Goal: Communication & Community: Participate in discussion

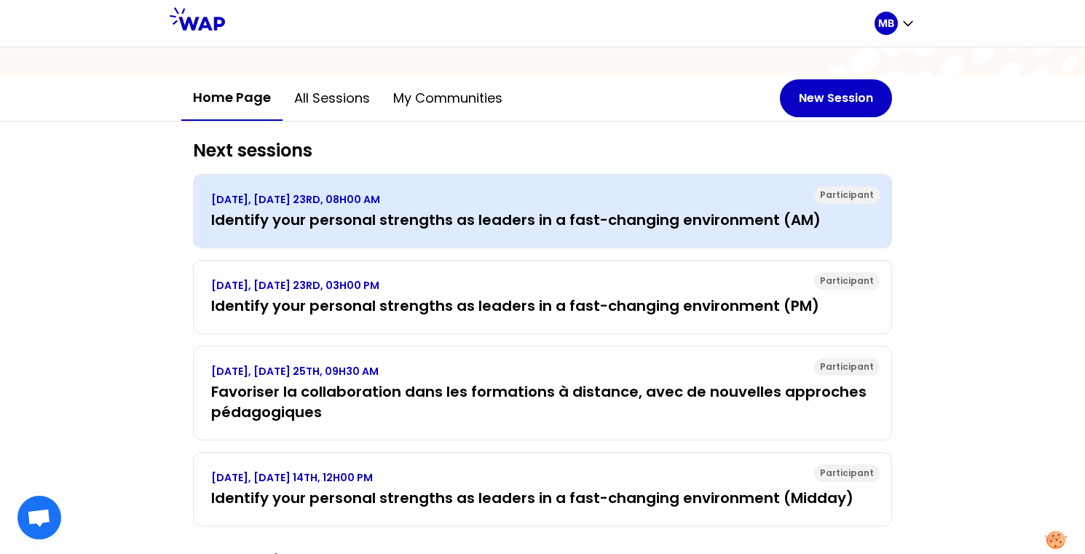
scroll to position [129, 0]
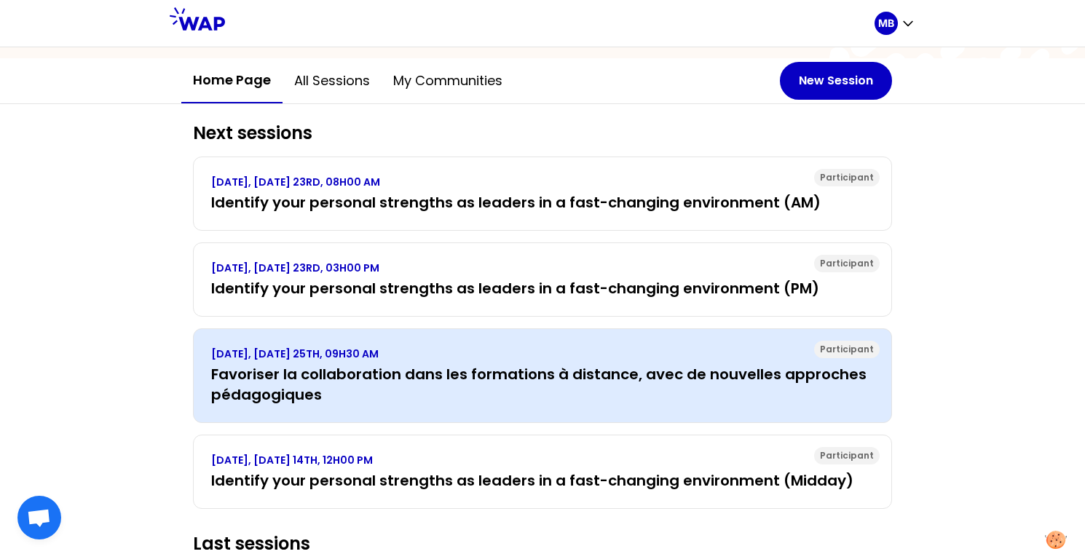
click at [521, 387] on h3 "Favoriser la collaboration dans les formations à distance, avec de nouvelles ap…" at bounding box center [542, 384] width 663 height 41
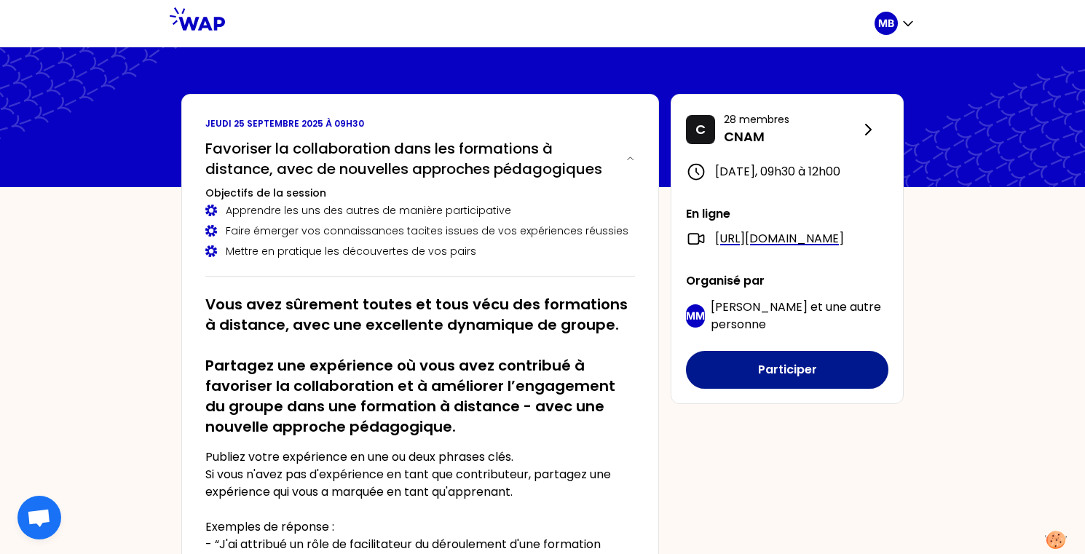
click at [728, 389] on button "Participer" at bounding box center [787, 370] width 203 height 38
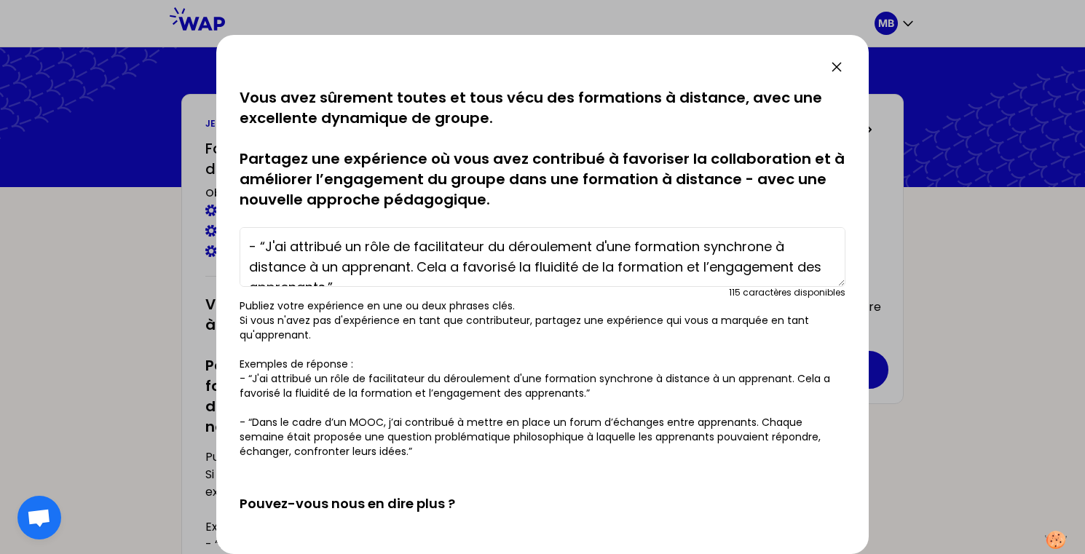
click at [366, 256] on textarea "- “J'ai attribué un rôle de facilitateur du déroulement d'une formation synchro…" at bounding box center [543, 257] width 606 height 60
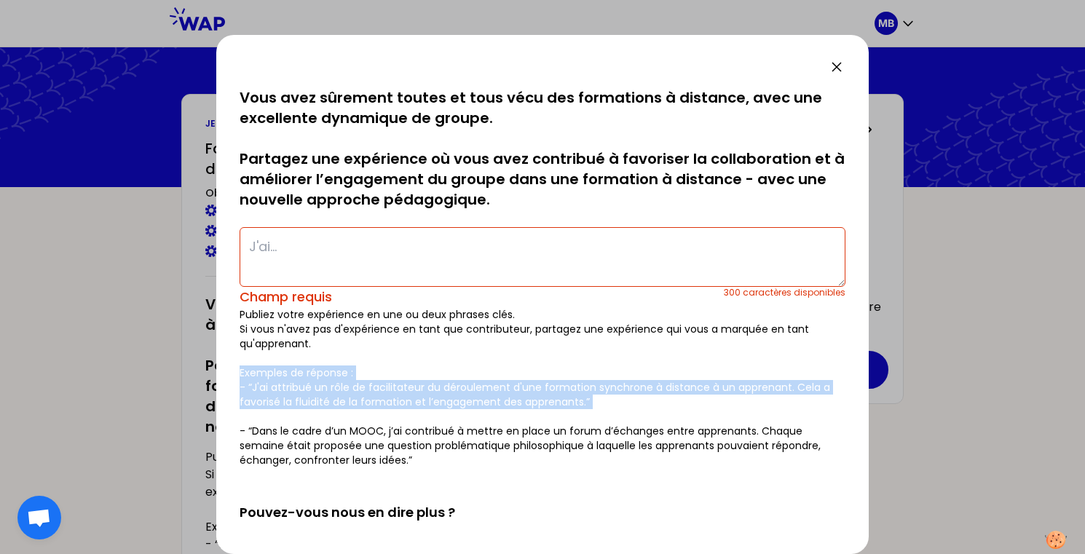
drag, startPoint x: 238, startPoint y: 366, endPoint x: 629, endPoint y: 417, distance: 394.5
click at [629, 417] on div "sauvegardé Vous avez sûrement toutes et tous vécu des formations à distance, av…" at bounding box center [542, 294] width 653 height 519
copy p "Exemples de réponse : - “J'ai attribué un rôle de facilitateur du déroulement d…"
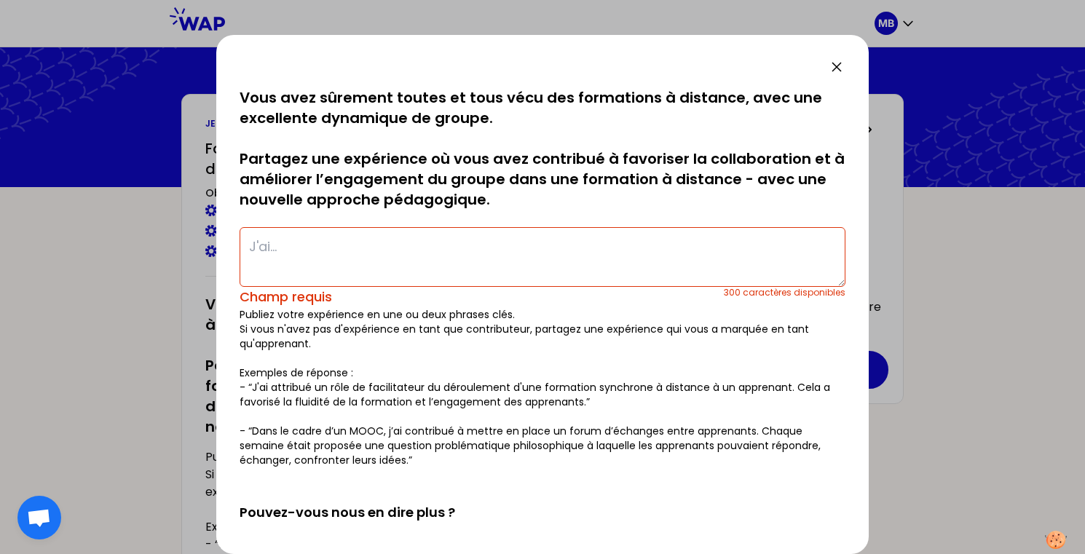
click at [243, 216] on div "sauvegardé Vous avez sûrement toutes et tous vécu des formations à distance, av…" at bounding box center [543, 277] width 606 height 380
click at [264, 244] on textarea at bounding box center [543, 257] width 606 height 60
paste textarea "Exemples de réponse : - “J'ai attribué un rôle de facilitateur du déroulement d…"
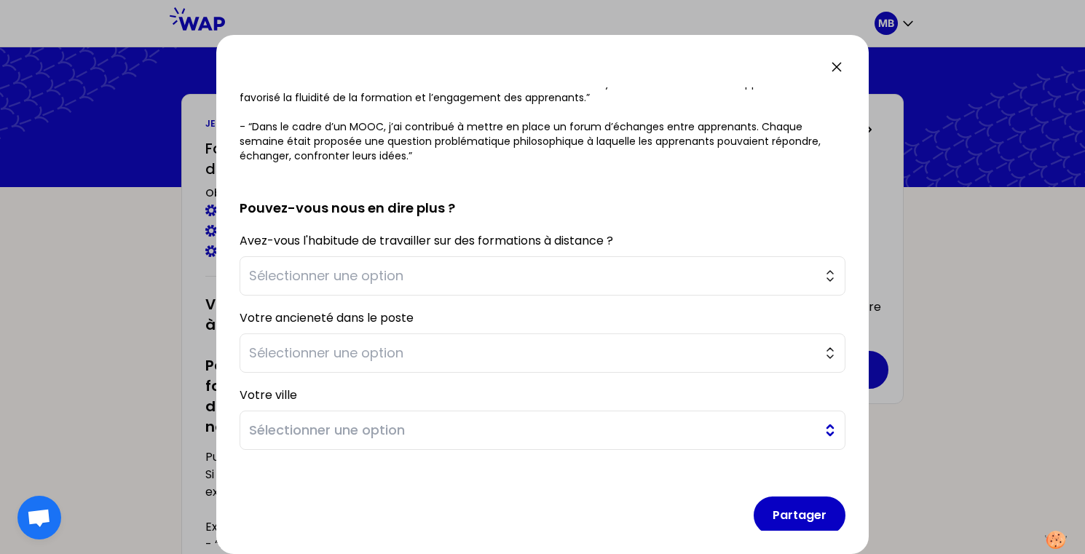
scroll to position [307, 0]
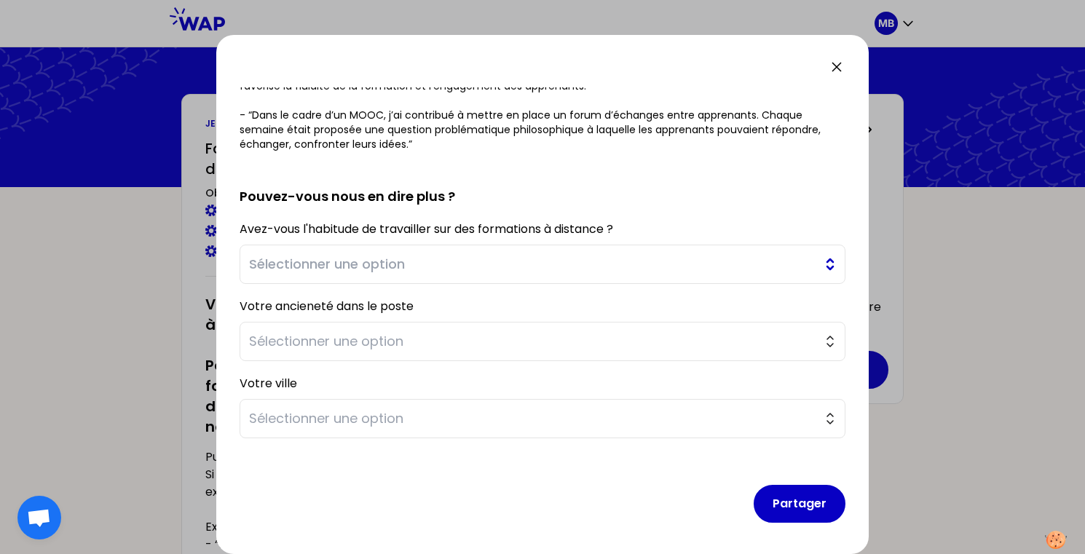
type textarea "Exemples de réponse : - “J'ai attribué un rôle de facilitateur du déroulement d…"
click at [299, 254] on span "Sélectionner une option" at bounding box center [532, 264] width 567 height 20
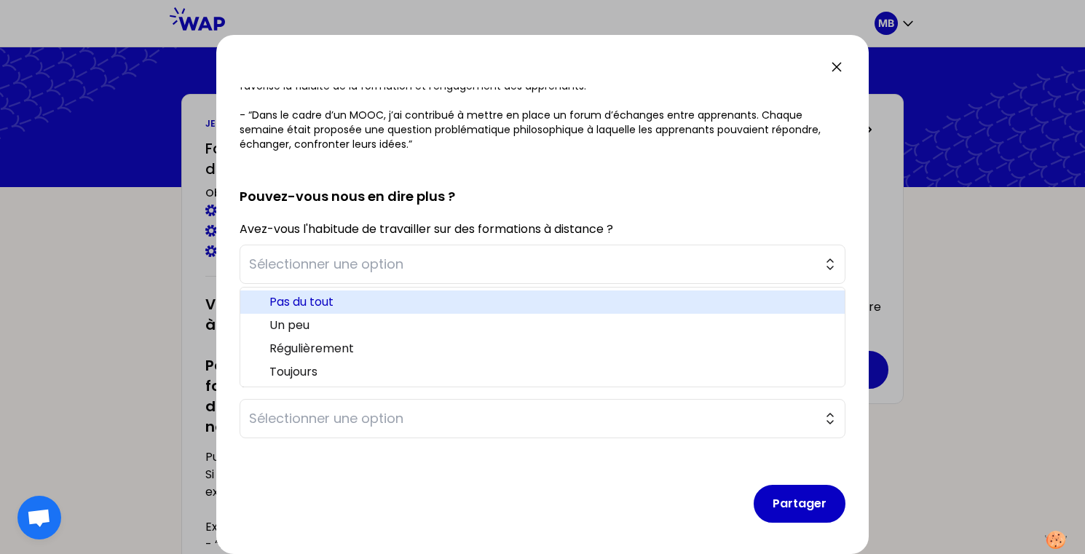
click at [302, 302] on span "Pas du tout" at bounding box center [552, 302] width 564 height 17
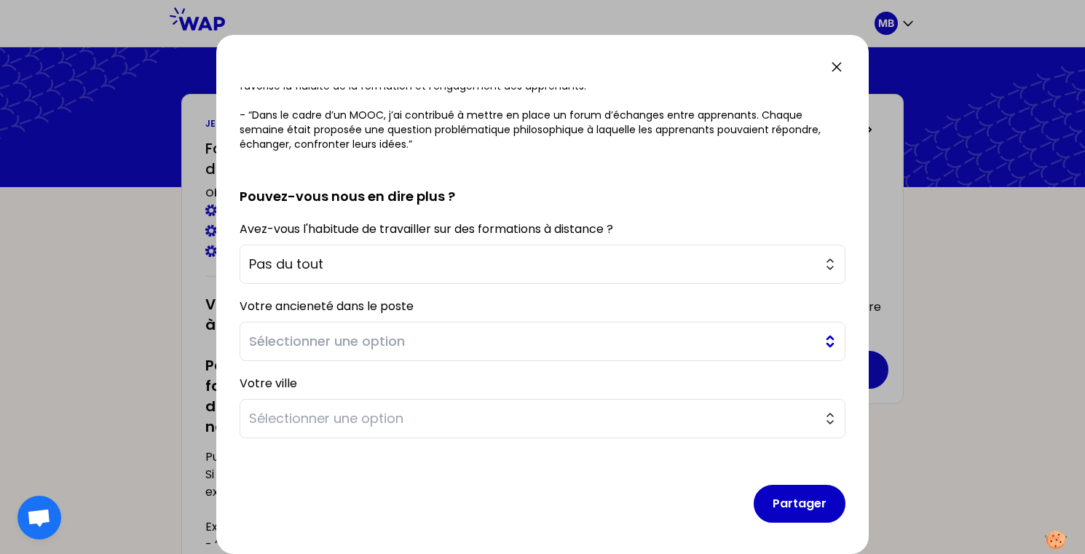
click at [295, 340] on span "Sélectionner une option" at bounding box center [532, 341] width 567 height 20
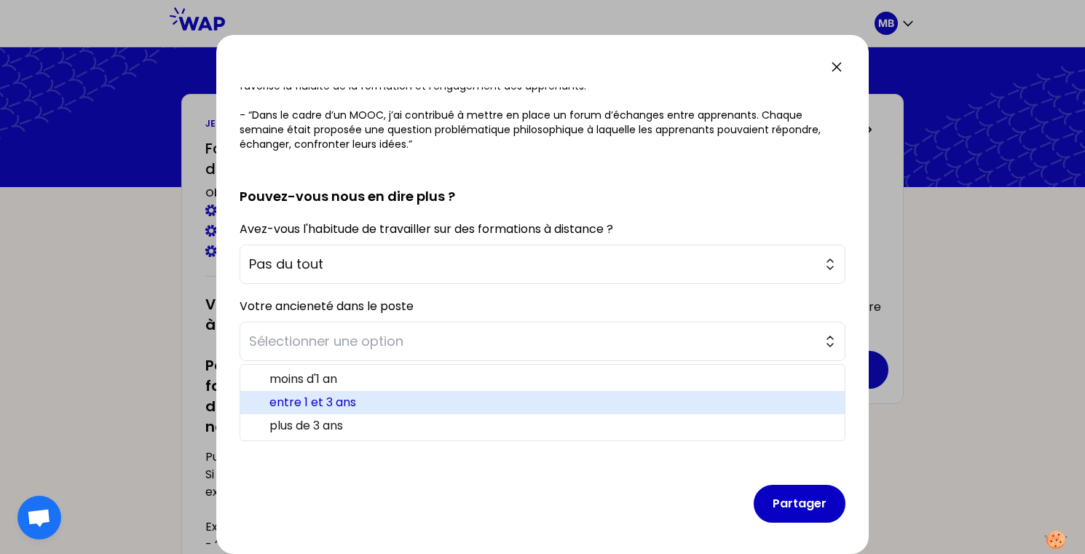
click at [302, 401] on span "entre 1 et 3 ans" at bounding box center [552, 402] width 564 height 17
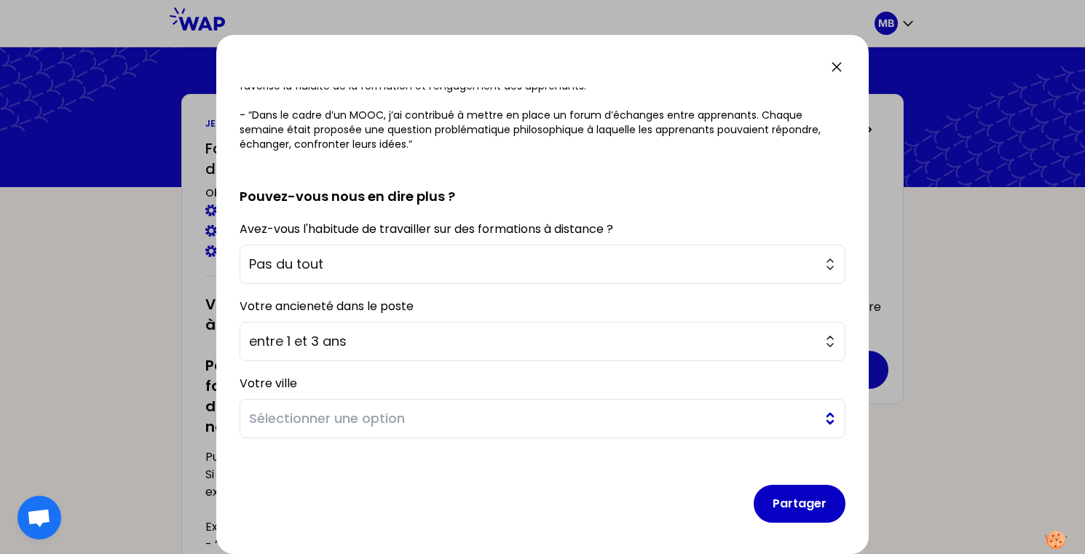
click at [297, 421] on span "Sélectionner une option" at bounding box center [532, 419] width 567 height 20
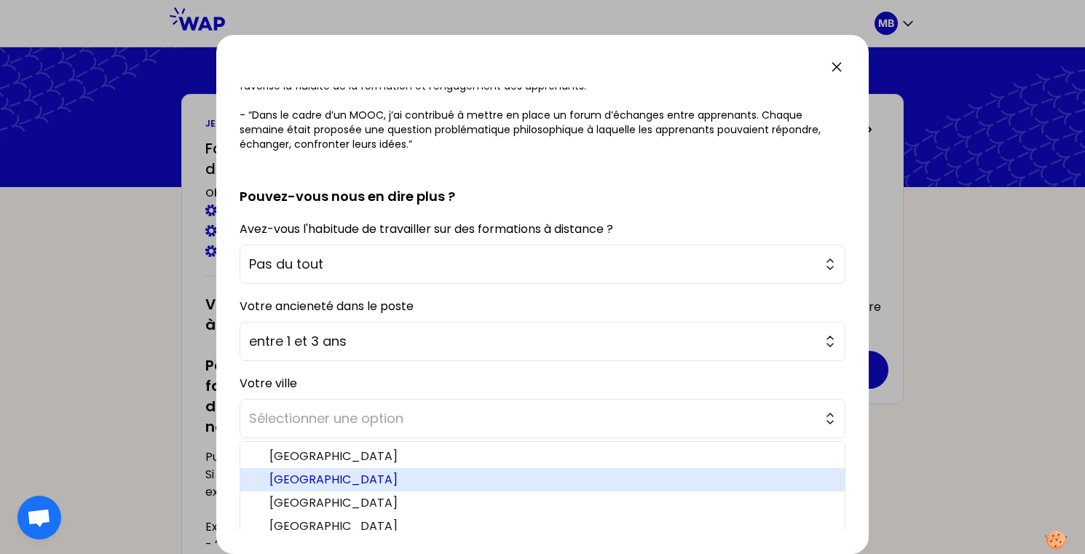
click at [299, 468] on li "Bordeaux" at bounding box center [542, 479] width 605 height 23
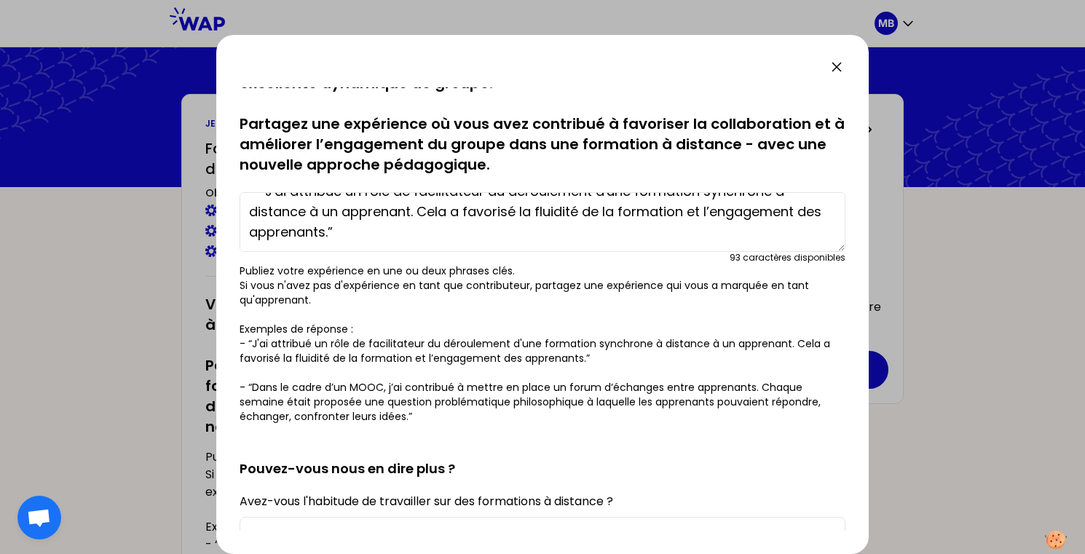
scroll to position [0, 0]
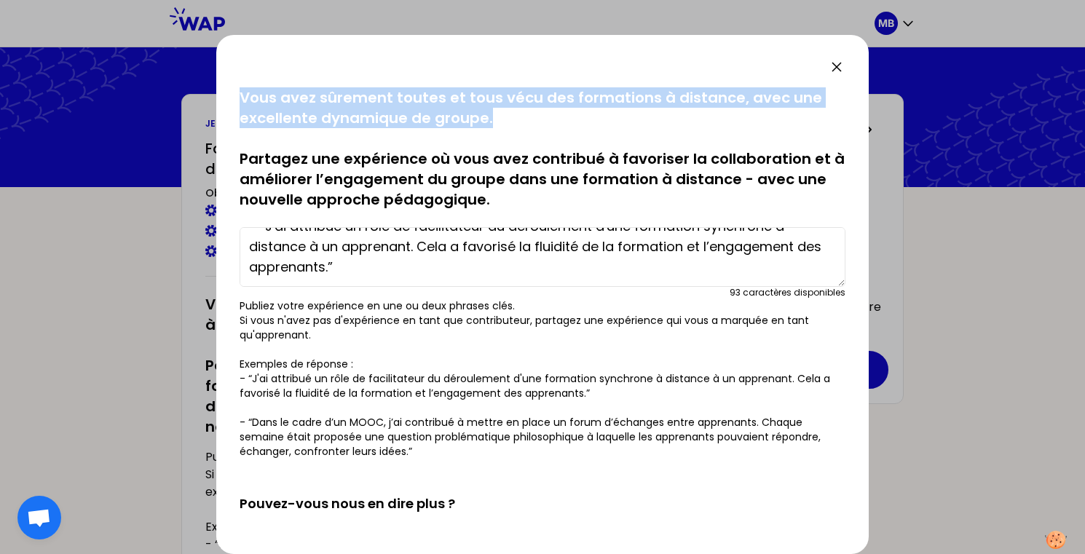
drag, startPoint x: 510, startPoint y: 117, endPoint x: 224, endPoint y: 75, distance: 288.6
click at [224, 75] on div "sauvegardé Vous avez sûrement toutes et tous vécu des formations à distance, av…" at bounding box center [542, 294] width 653 height 519
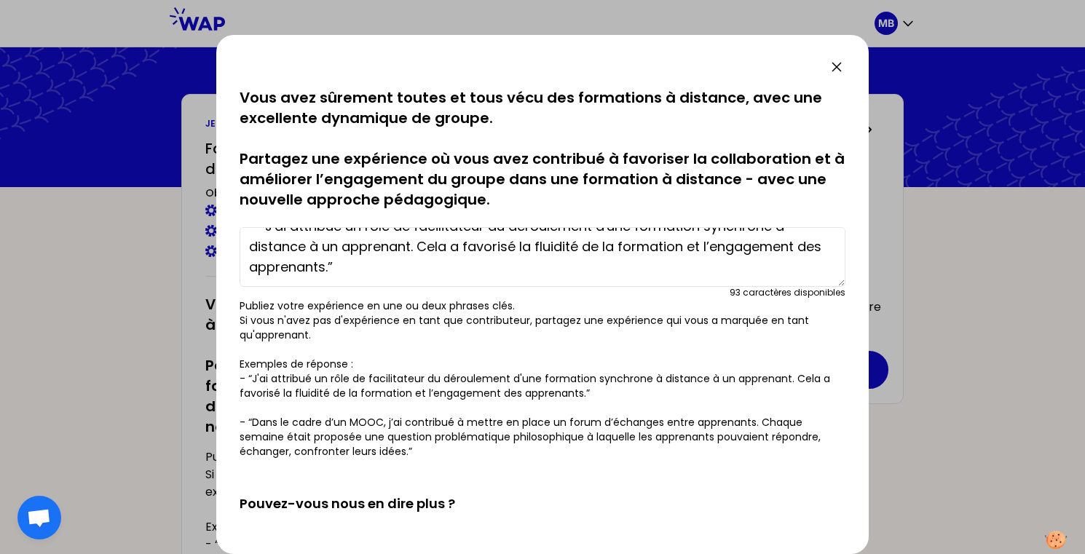
click at [246, 154] on p "Vous avez sûrement toutes et tous vécu des formations à distance, avec une exce…" at bounding box center [543, 148] width 606 height 122
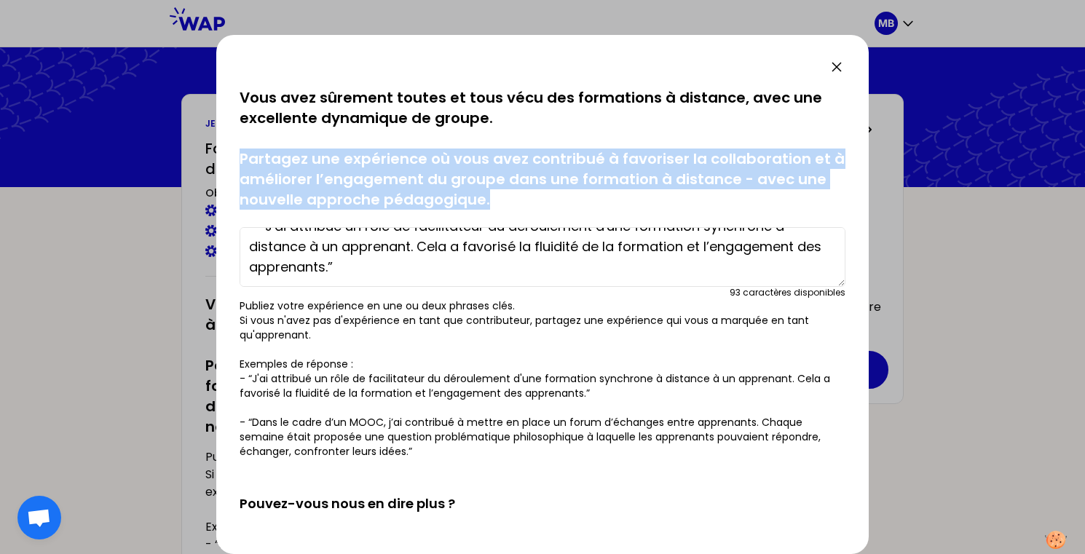
drag, startPoint x: 240, startPoint y: 160, endPoint x: 522, endPoint y: 203, distance: 286.0
click at [522, 203] on p "Vous avez sûrement toutes et tous vécu des formations à distance, avec une exce…" at bounding box center [543, 148] width 606 height 122
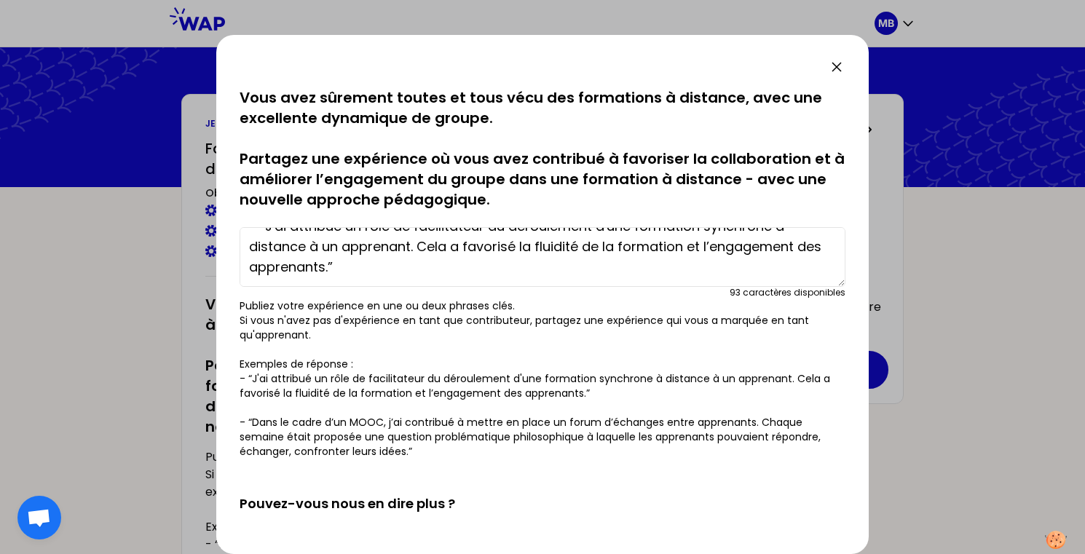
scroll to position [307, 0]
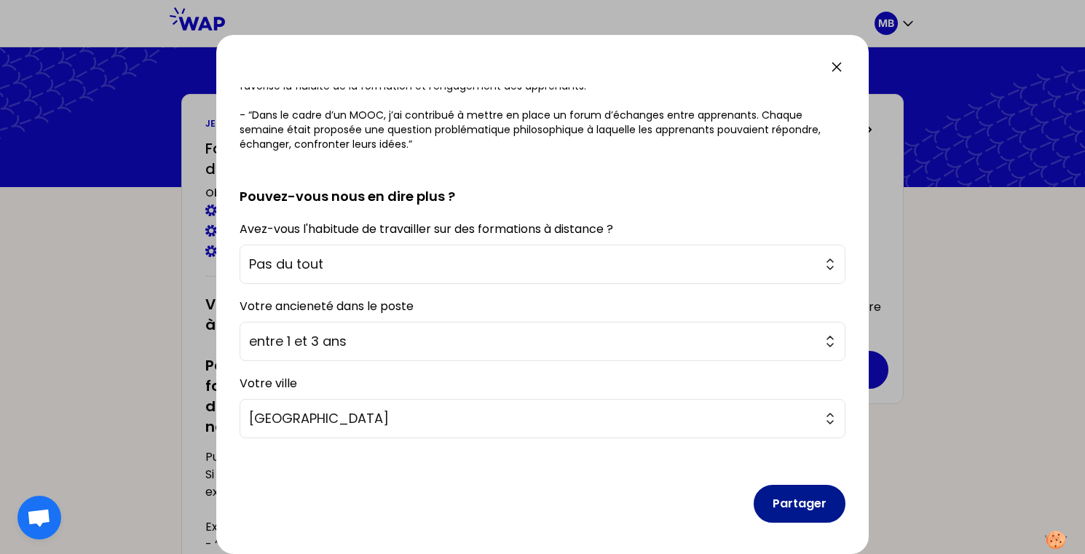
click at [778, 498] on button "Partager" at bounding box center [800, 504] width 92 height 38
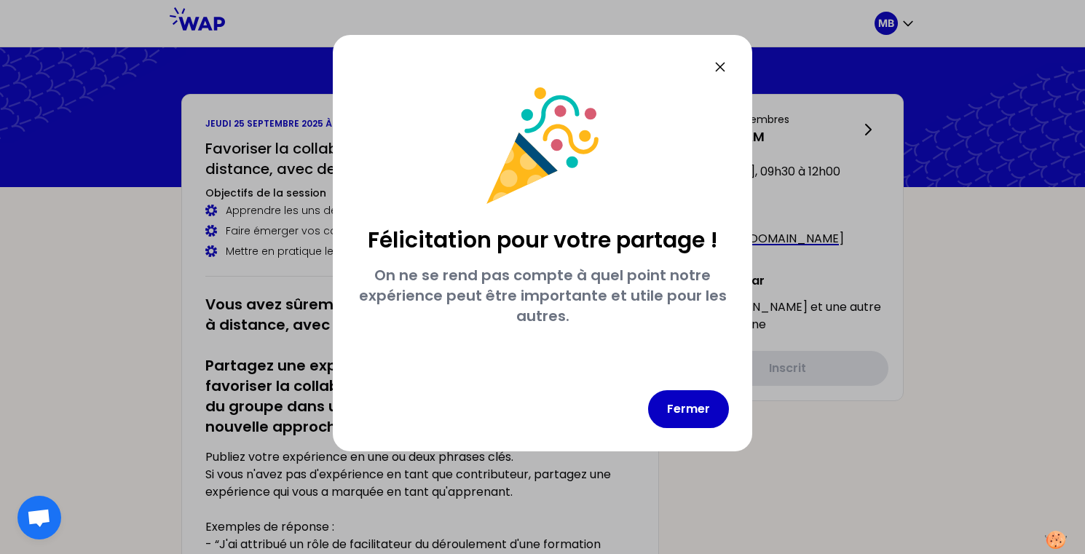
scroll to position [0, 0]
click at [686, 417] on button "Fermer" at bounding box center [688, 409] width 81 height 38
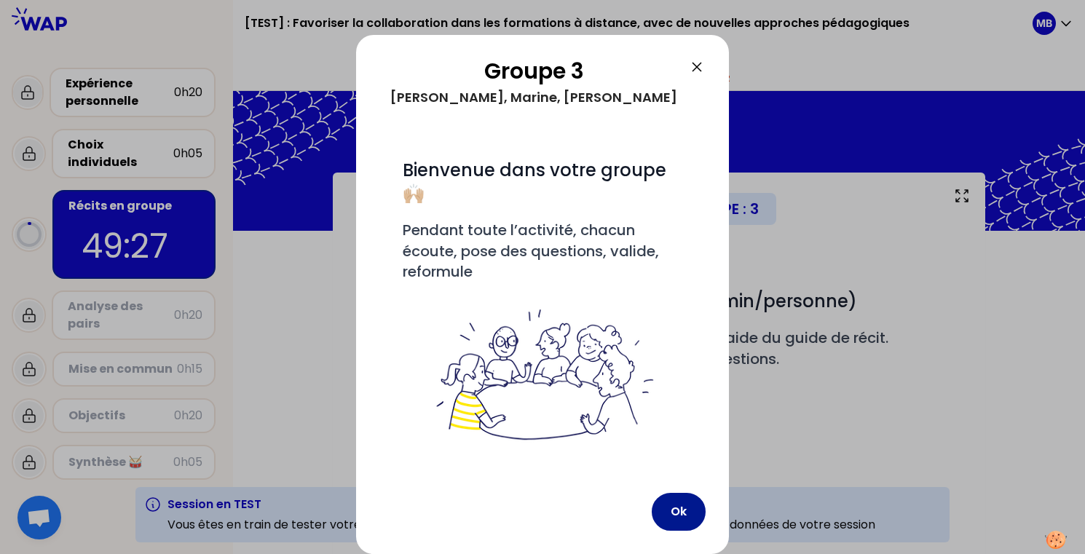
click at [679, 506] on button "Ok" at bounding box center [679, 512] width 54 height 38
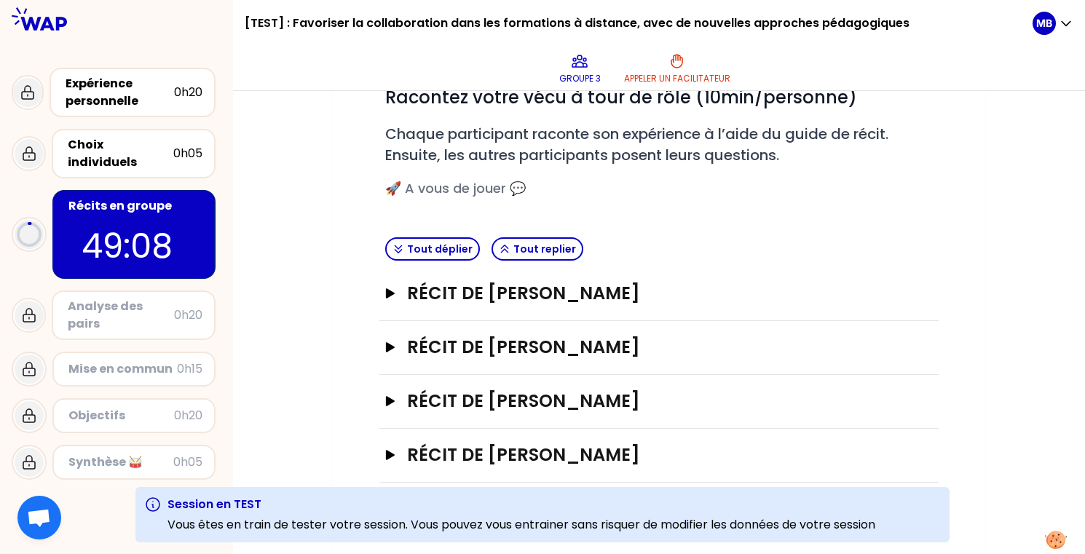
scroll to position [210, 0]
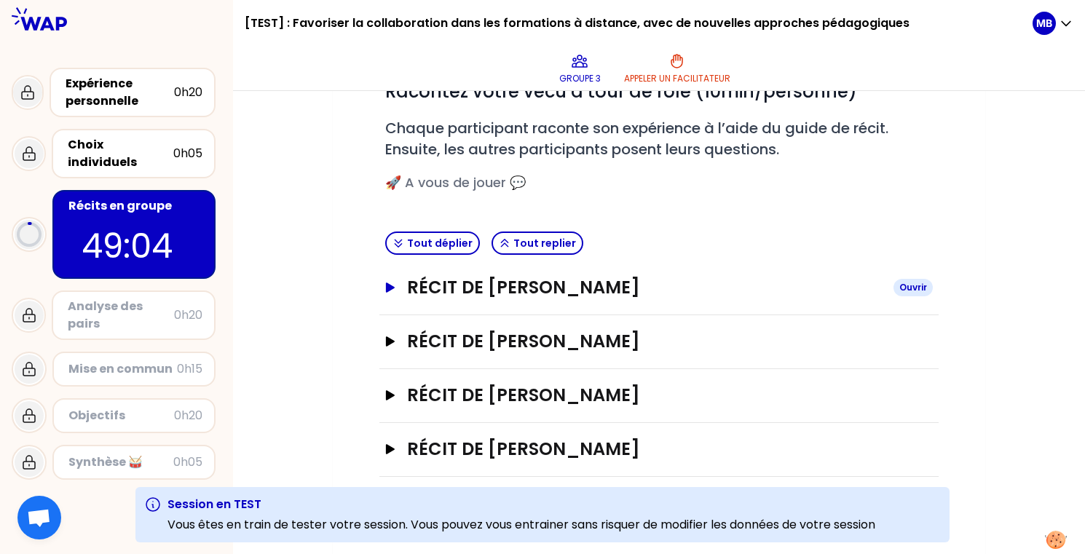
click at [478, 294] on h3 "Récit de François CALVEZ" at bounding box center [644, 287] width 475 height 23
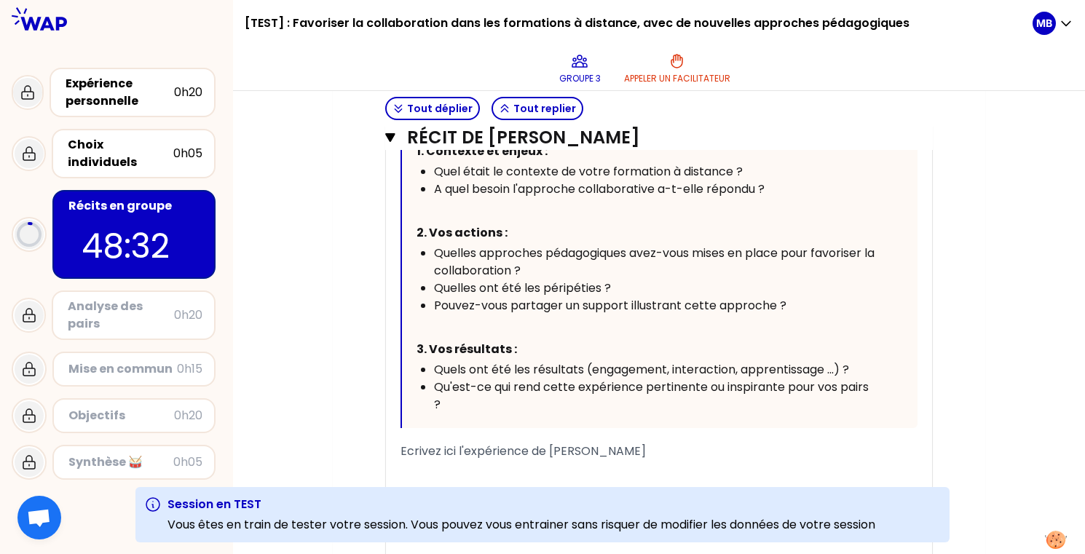
scroll to position [721, 0]
drag, startPoint x: 557, startPoint y: 265, endPoint x: 411, endPoint y: 238, distance: 148.2
click at [411, 238] on div "Replier Vous pouvez vous inspirer des questions ci-dessous pour raconter : ﻿ 1.…" at bounding box center [660, 243] width 516 height 367
click at [538, 264] on div "Quelles approches pédagogiques avez-vous mises en place pour favoriser la colla…" at bounding box center [655, 260] width 443 height 35
drag, startPoint x: 548, startPoint y: 260, endPoint x: 416, endPoint y: 238, distance: 133.7
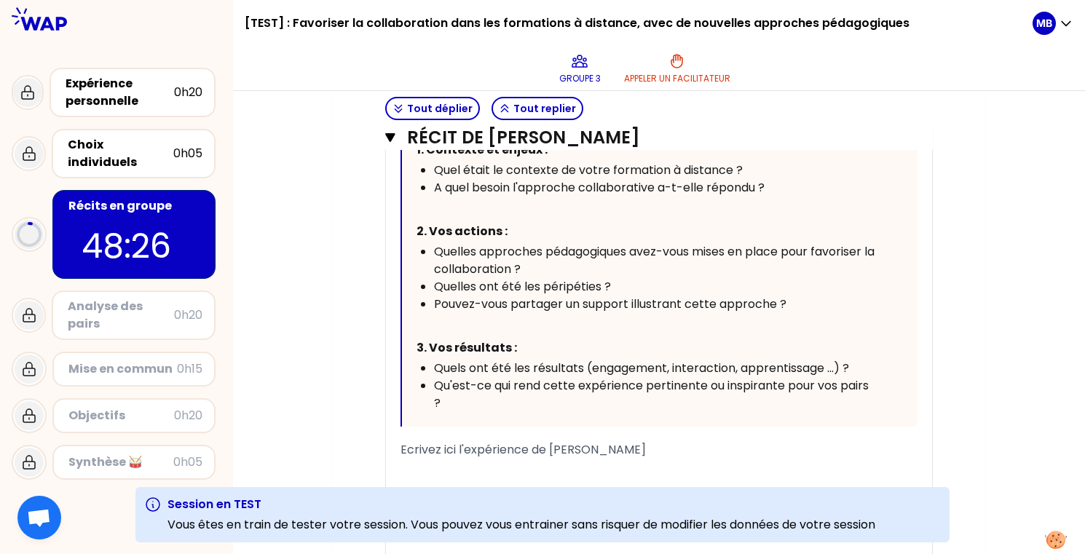
click at [416, 238] on div "Replier Vous pouvez vous inspirer des questions ci-dessous pour raconter : ﻿ 1.…" at bounding box center [660, 243] width 516 height 367
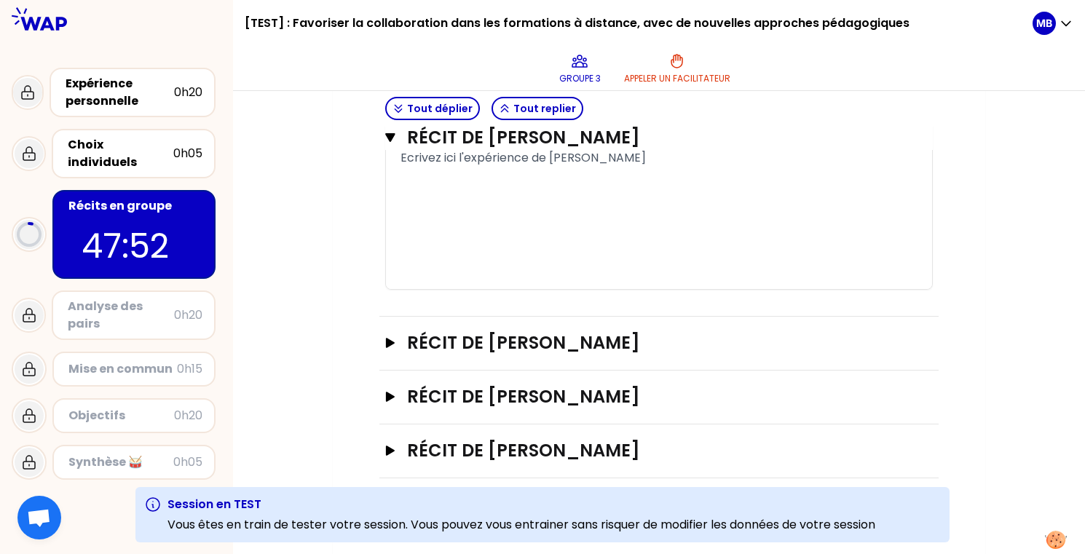
scroll to position [966, 0]
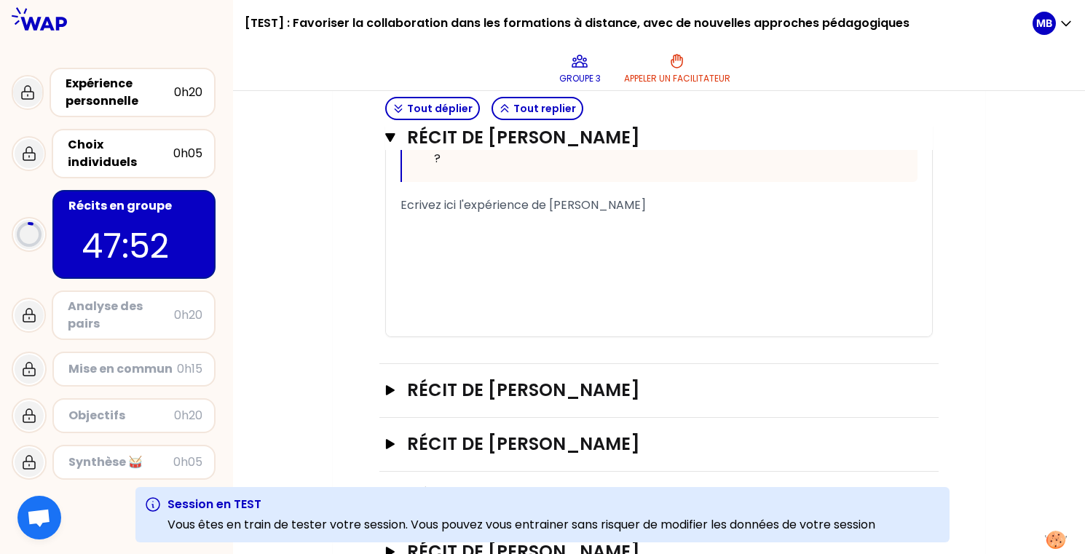
click at [428, 214] on div "﻿" at bounding box center [659, 222] width 517 height 17
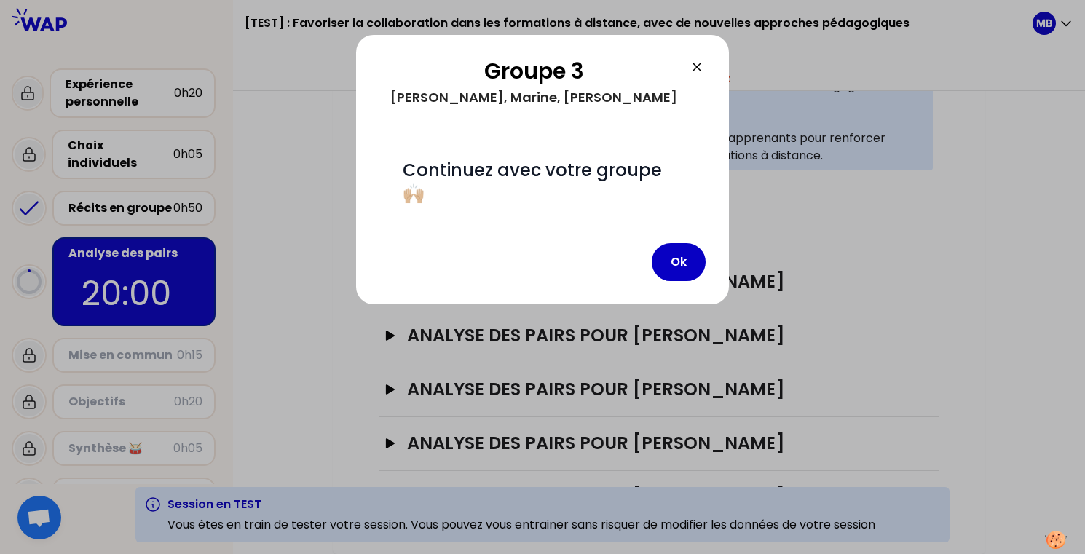
scroll to position [500, 0]
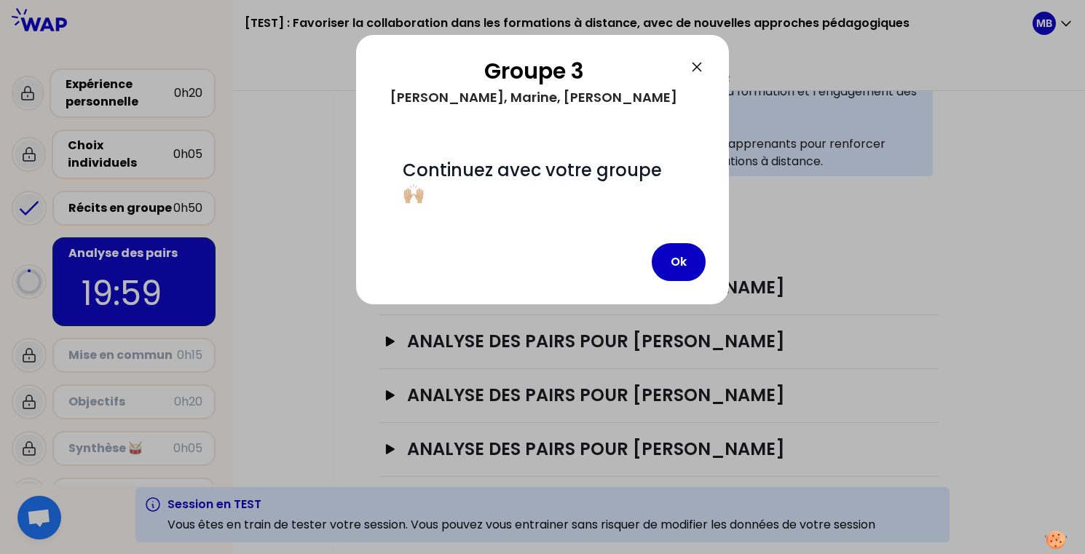
click at [707, 243] on div "Groupe 3 François, Marylène, Marine, Carolle, Elodie # Continuez avec votre gro…" at bounding box center [542, 170] width 373 height 270
click at [683, 243] on button "Ok" at bounding box center [679, 262] width 54 height 38
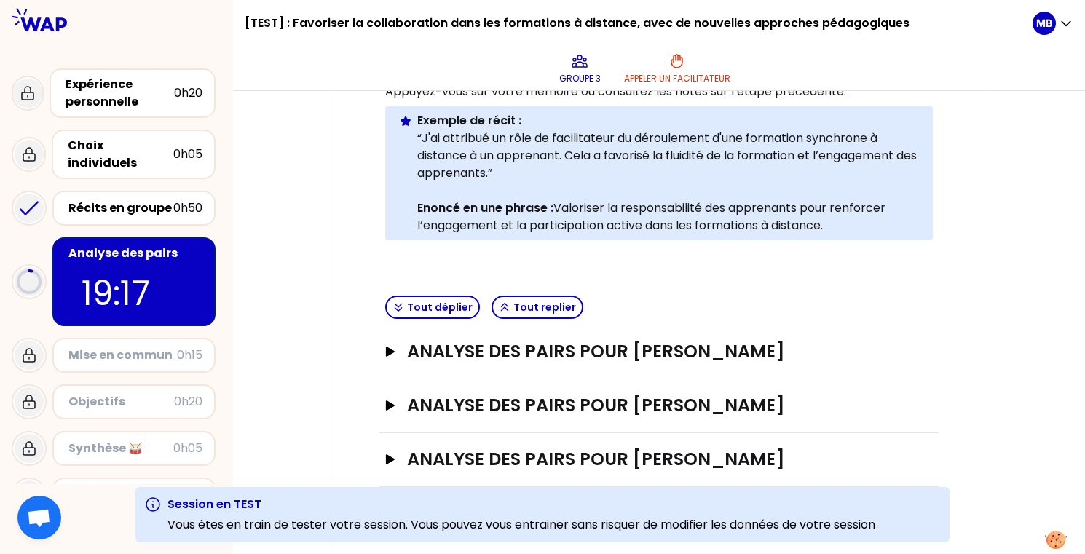
scroll to position [452, 0]
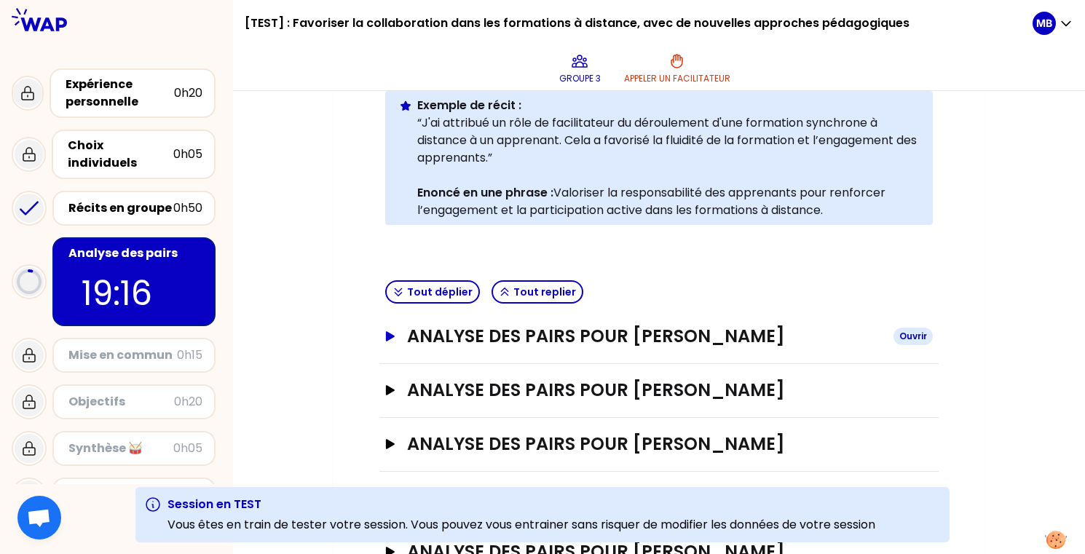
click at [562, 342] on h3 "Analyse des pairs pour François CALVEZ" at bounding box center [644, 336] width 475 height 23
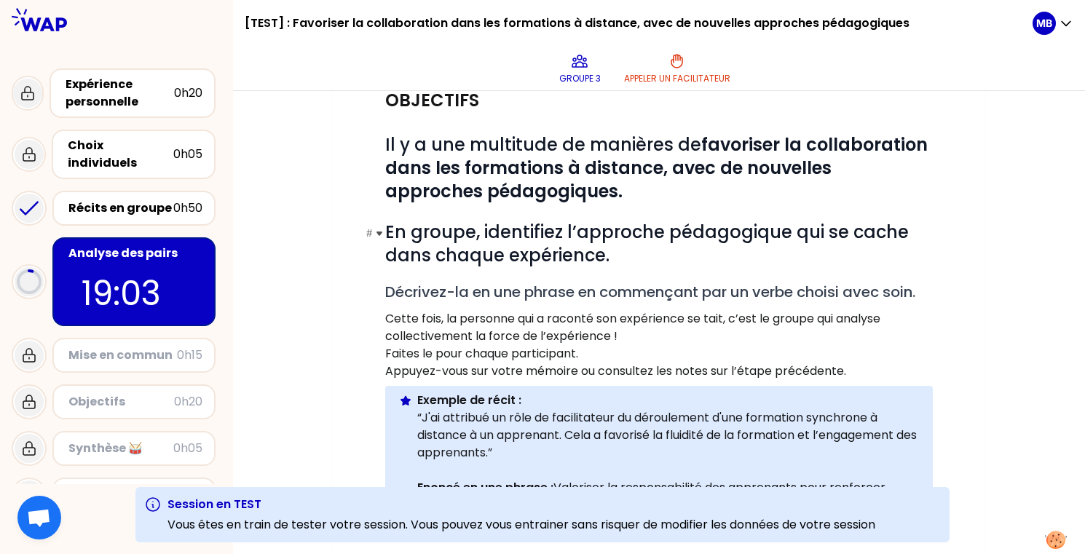
scroll to position [154, 0]
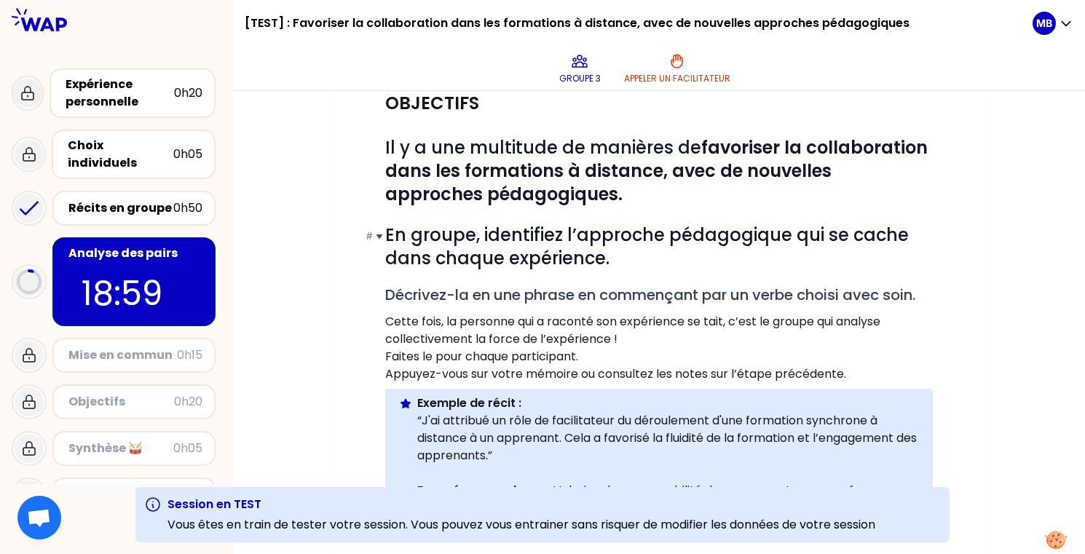
click at [637, 258] on h1 "# En groupe, identifiez l’approche pédagogique qui se cache dans chaque expérie…" at bounding box center [659, 247] width 548 height 47
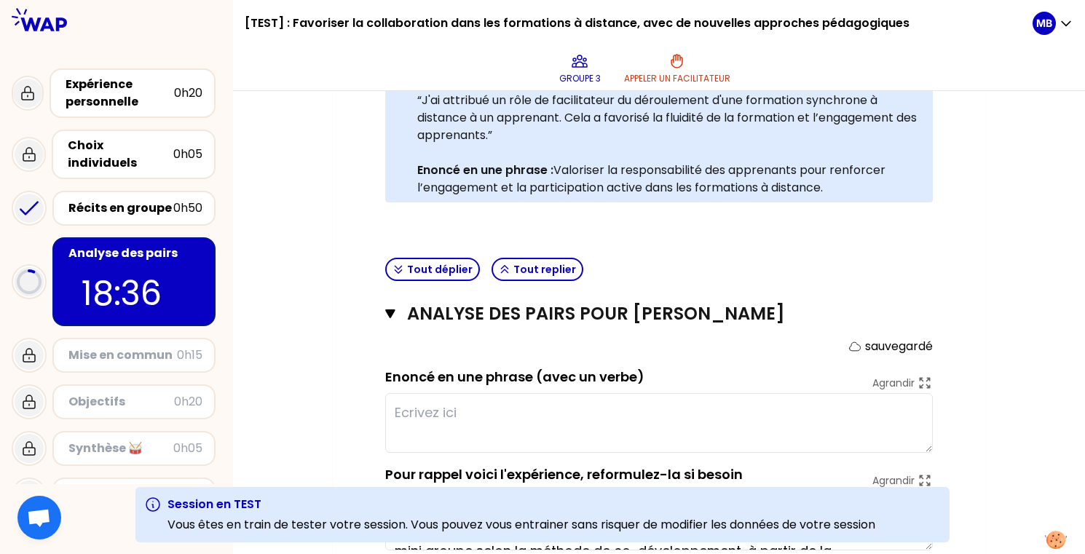
scroll to position [599, 0]
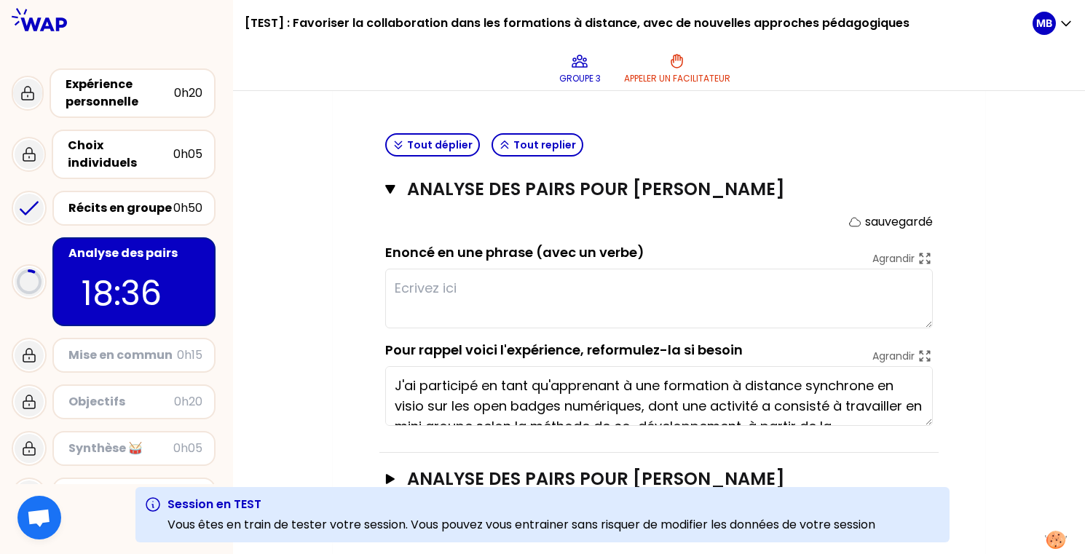
click at [420, 270] on textarea at bounding box center [659, 299] width 548 height 60
type textarea "a"
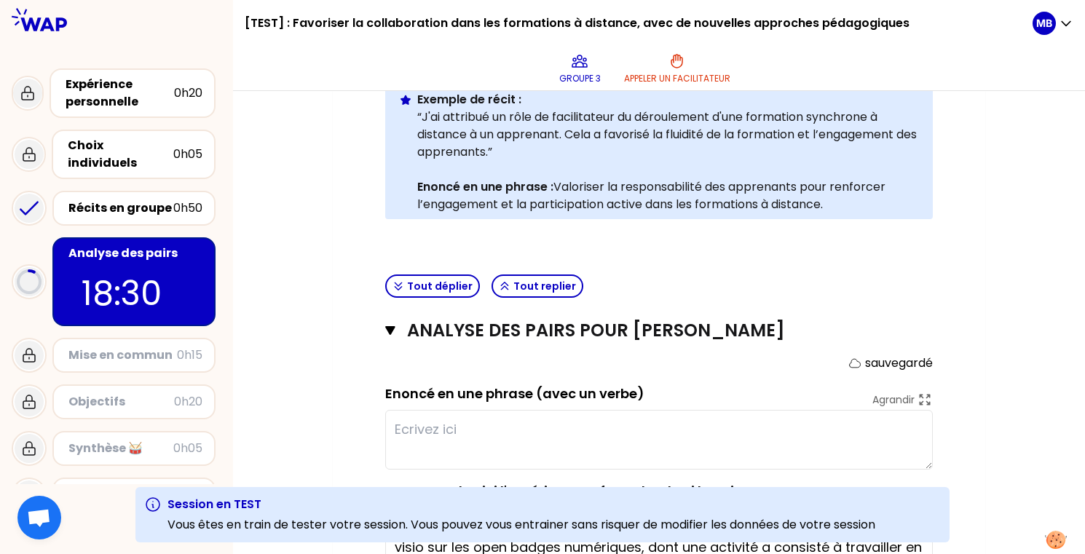
scroll to position [517, 0]
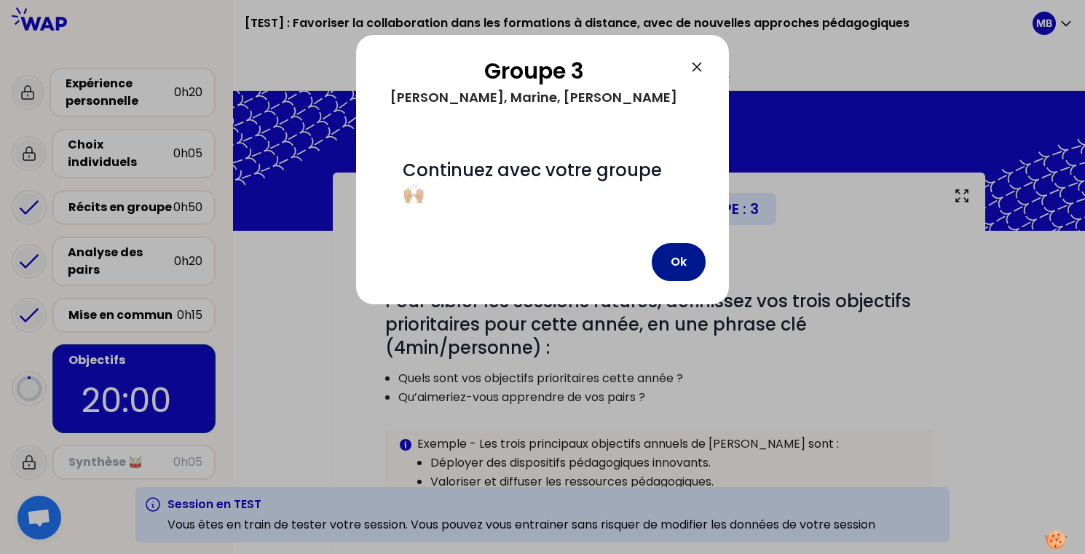
click at [674, 246] on button "Ok" at bounding box center [679, 262] width 54 height 38
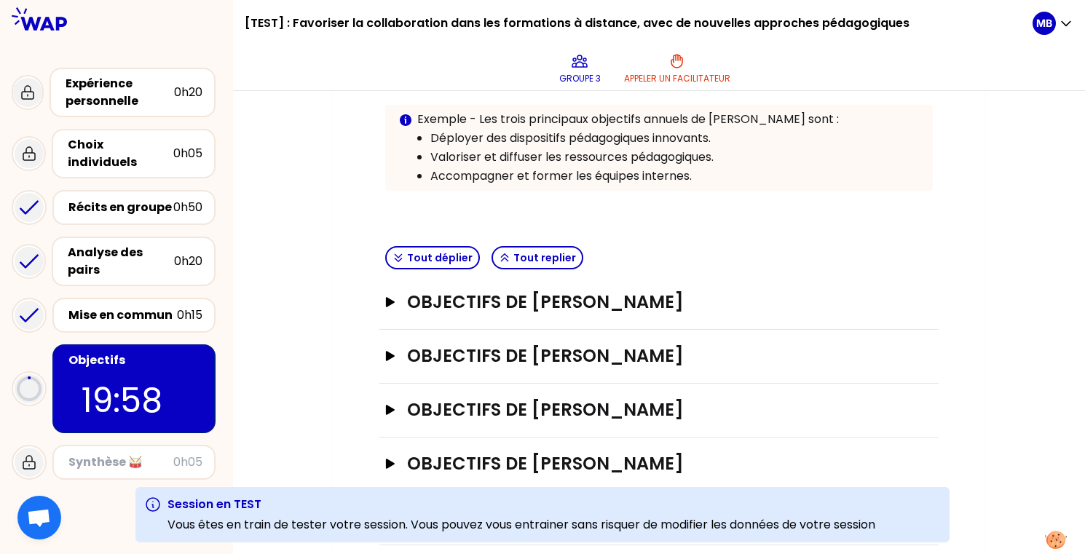
scroll to position [336, 0]
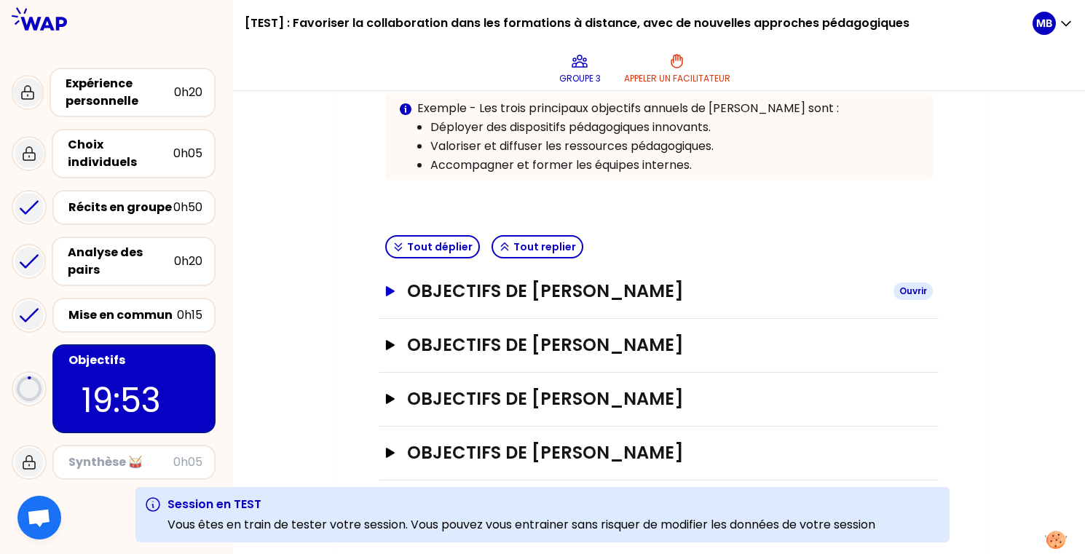
click at [429, 288] on h3 "Objectifs de François CALVEZ" at bounding box center [644, 291] width 475 height 23
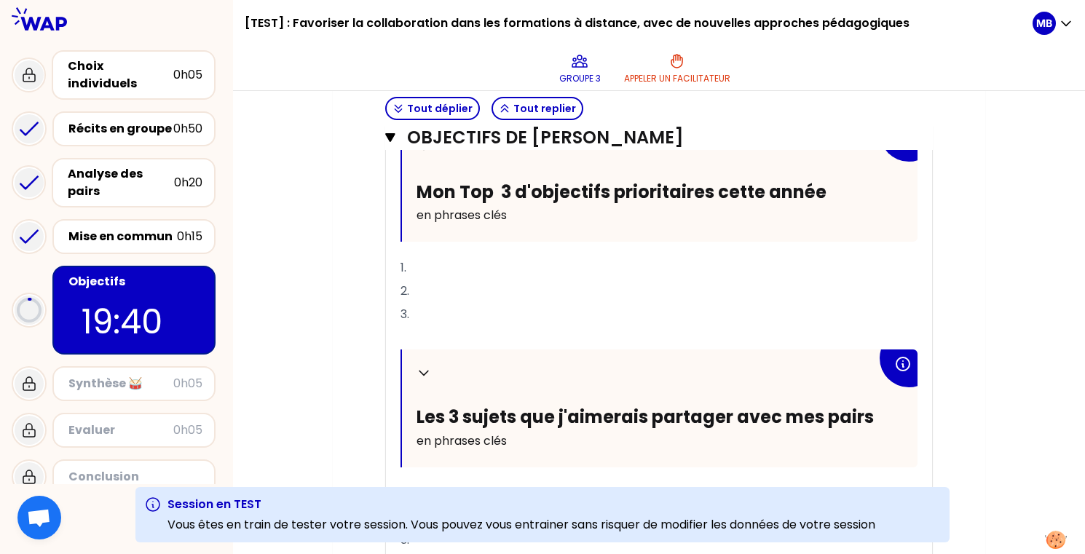
scroll to position [559, 0]
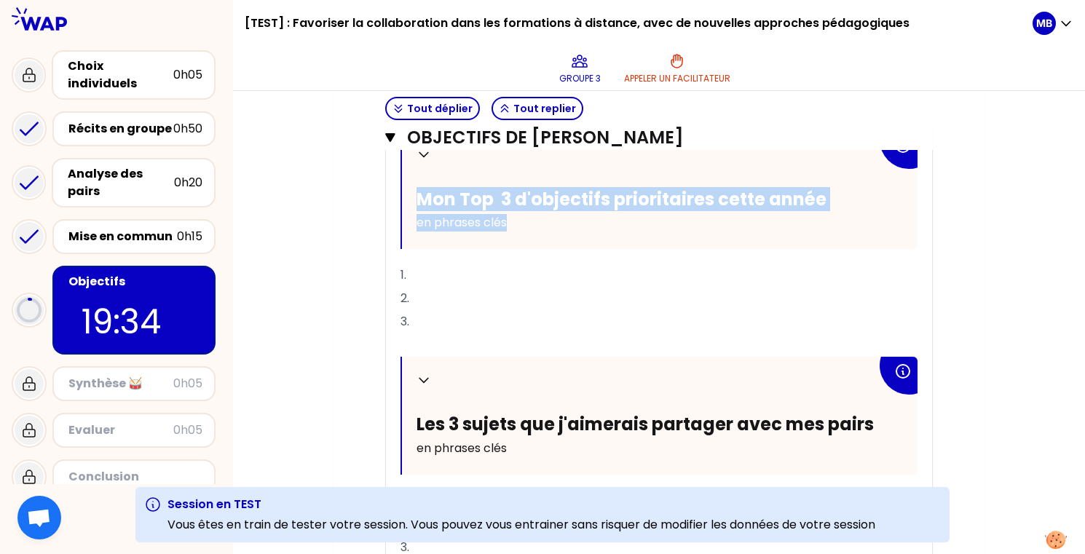
drag, startPoint x: 417, startPoint y: 190, endPoint x: 663, endPoint y: 451, distance: 358.2
click at [663, 451] on div "Replier Mon Top 3 d'objectifs prioritaires cette année en phrases clés 1. 2. 3.…" at bounding box center [659, 380] width 517 height 498
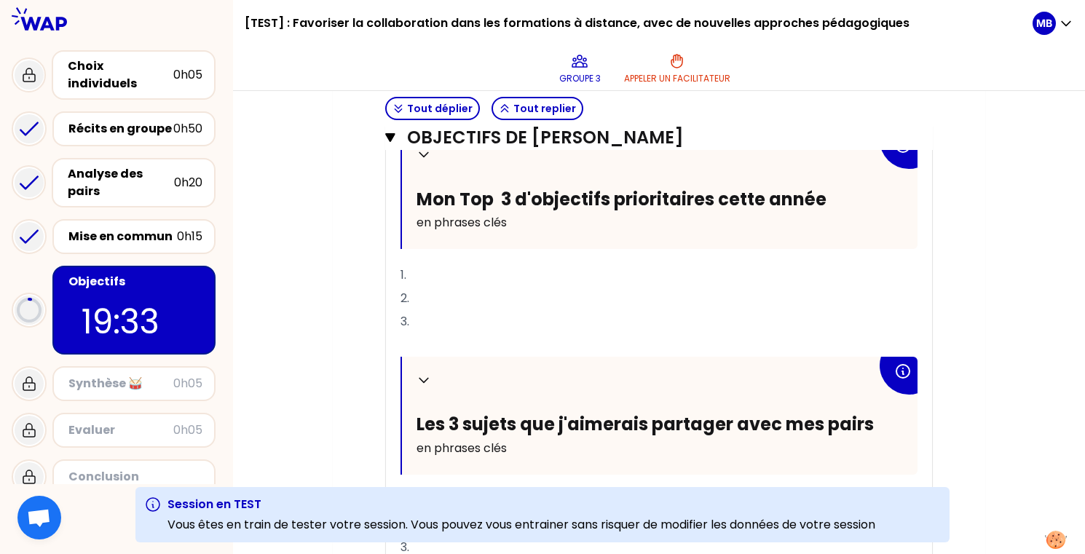
click at [548, 317] on p "3." at bounding box center [659, 321] width 517 height 23
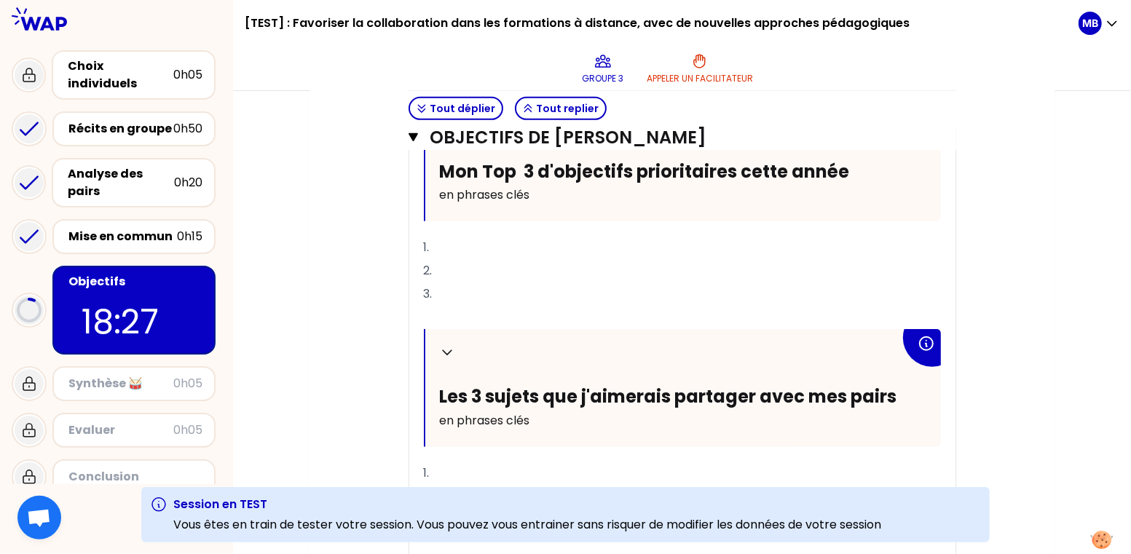
scroll to position [681, 0]
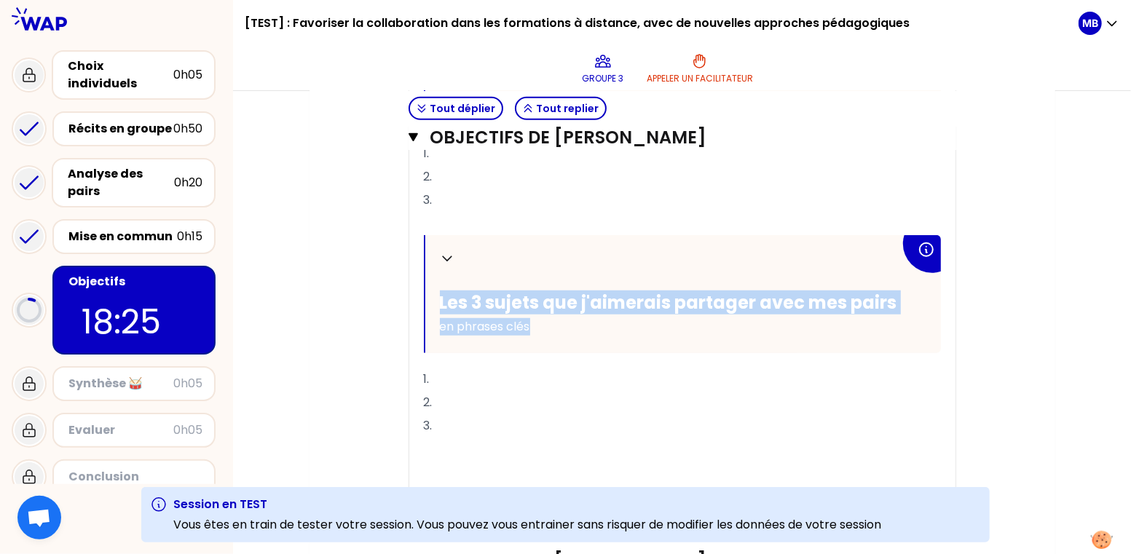
drag, startPoint x: 440, startPoint y: 294, endPoint x: 584, endPoint y: 347, distance: 153.7
click at [584, 347] on div "Replier Les 3 sujets que j'aimerais partager avec mes pairs en phrases clés" at bounding box center [683, 294] width 516 height 118
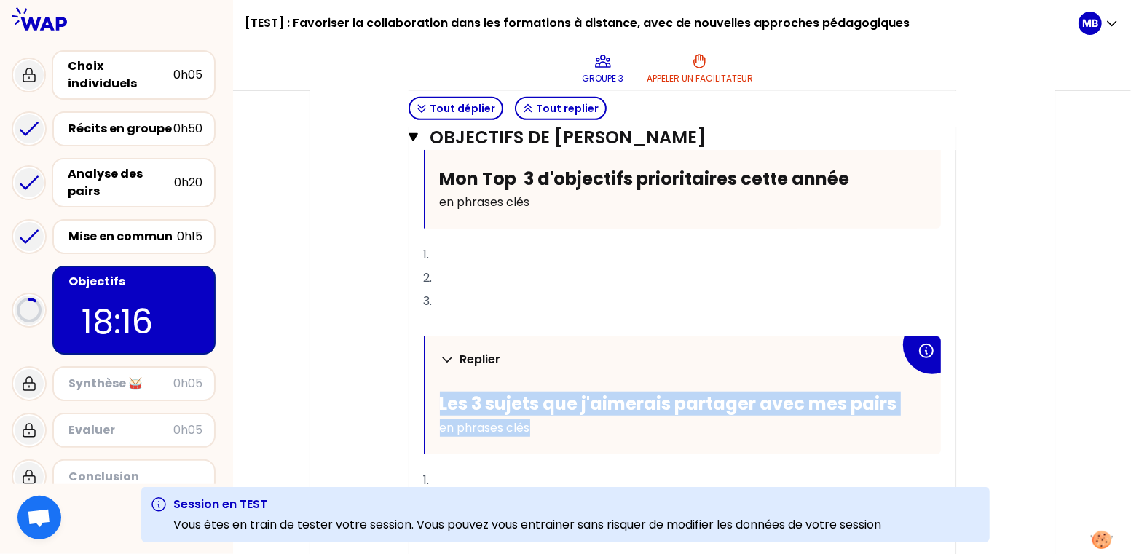
scroll to position [574, 0]
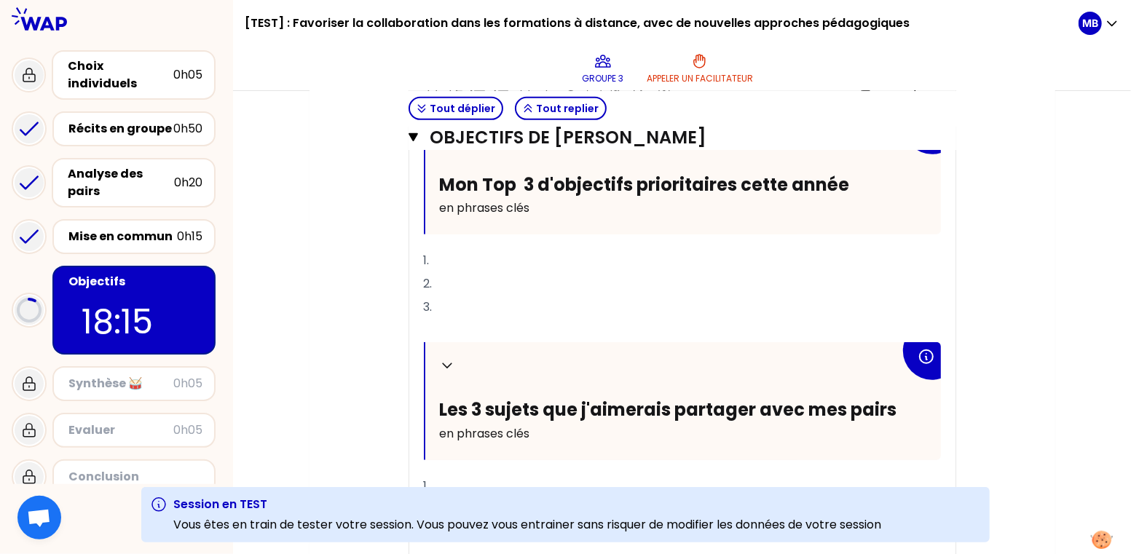
click at [472, 345] on div "Replier Les 3 sujets que j'aimerais partager avec mes pairs en phrases clés" at bounding box center [683, 401] width 516 height 118
click at [450, 302] on p "3." at bounding box center [682, 307] width 517 height 23
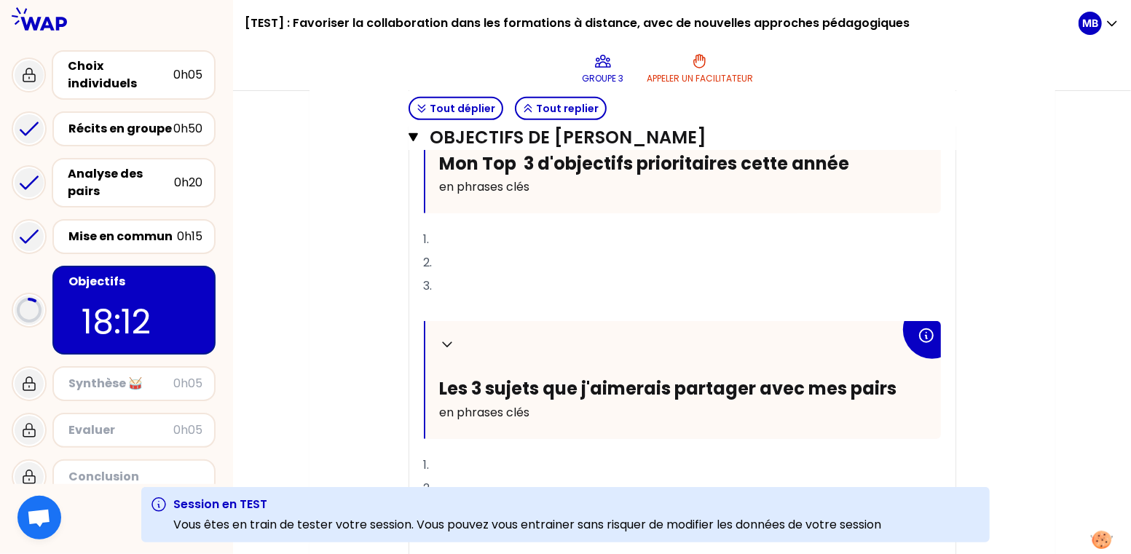
scroll to position [621, 0]
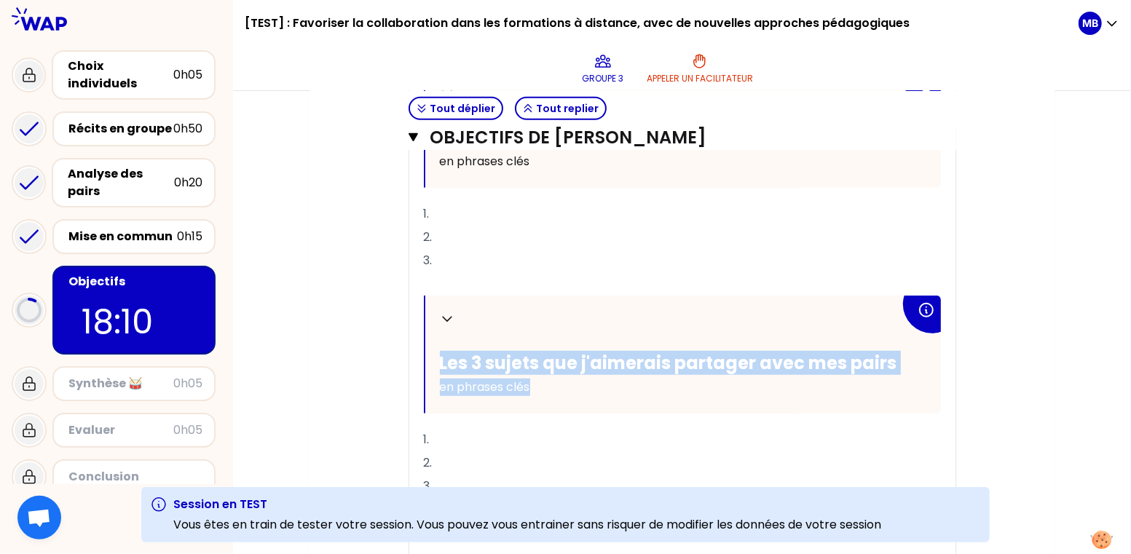
drag, startPoint x: 443, startPoint y: 369, endPoint x: 581, endPoint y: 377, distance: 137.9
click at [581, 377] on div "Replier Les 3 sujets que j'aimerais partager avec mes pairs en phrases clés" at bounding box center [683, 355] width 516 height 118
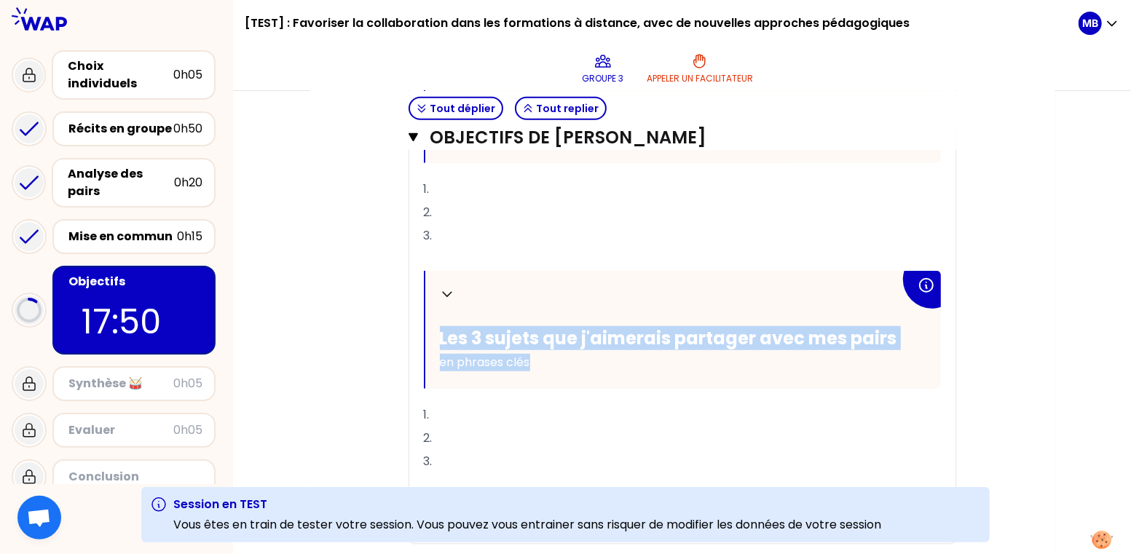
click at [530, 354] on span "en phrases clés" at bounding box center [485, 362] width 90 height 17
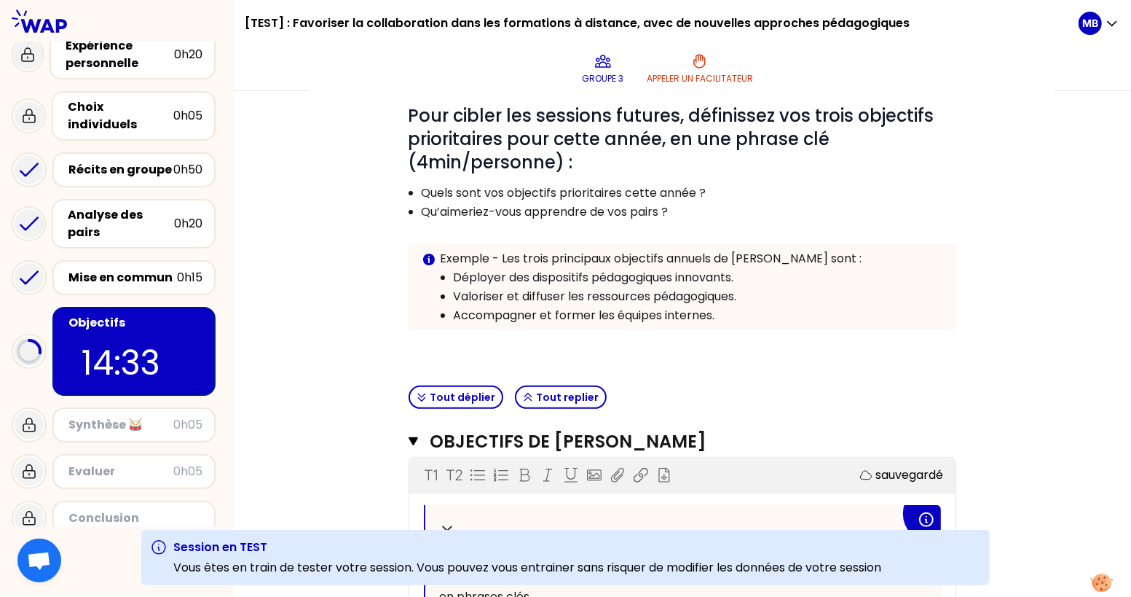
scroll to position [530, 0]
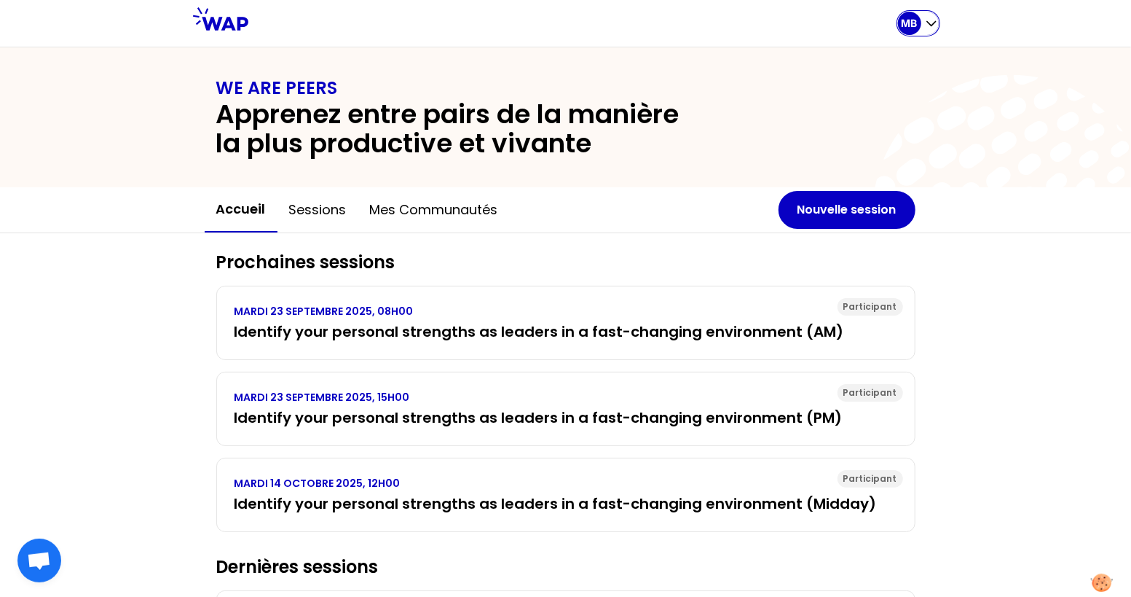
click at [916, 17] on p "MB" at bounding box center [910, 23] width 16 height 15
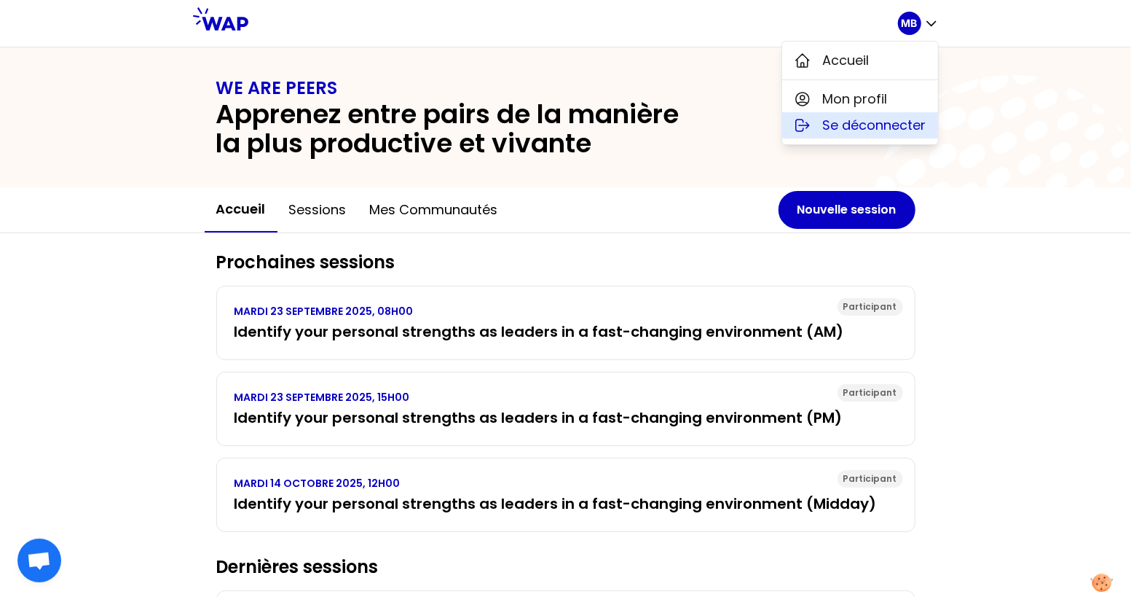
click at [893, 124] on span "Se déconnecter" at bounding box center [874, 125] width 103 height 20
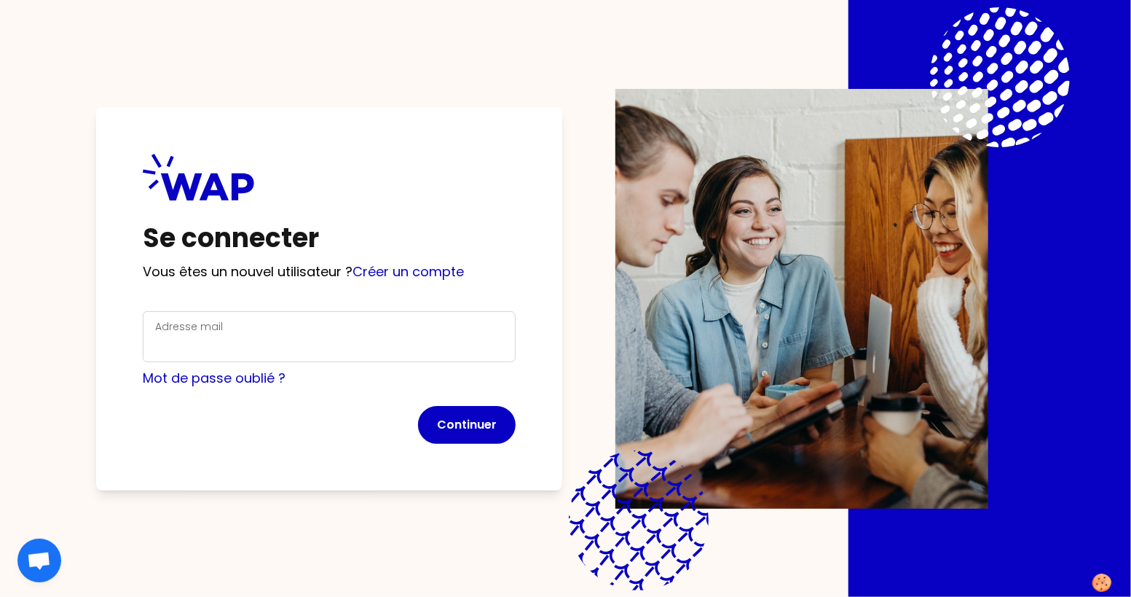
click at [156, 342] on div "Adresse mail" at bounding box center [329, 336] width 373 height 51
click at [163, 342] on input "Adresse mail" at bounding box center [329, 345] width 348 height 20
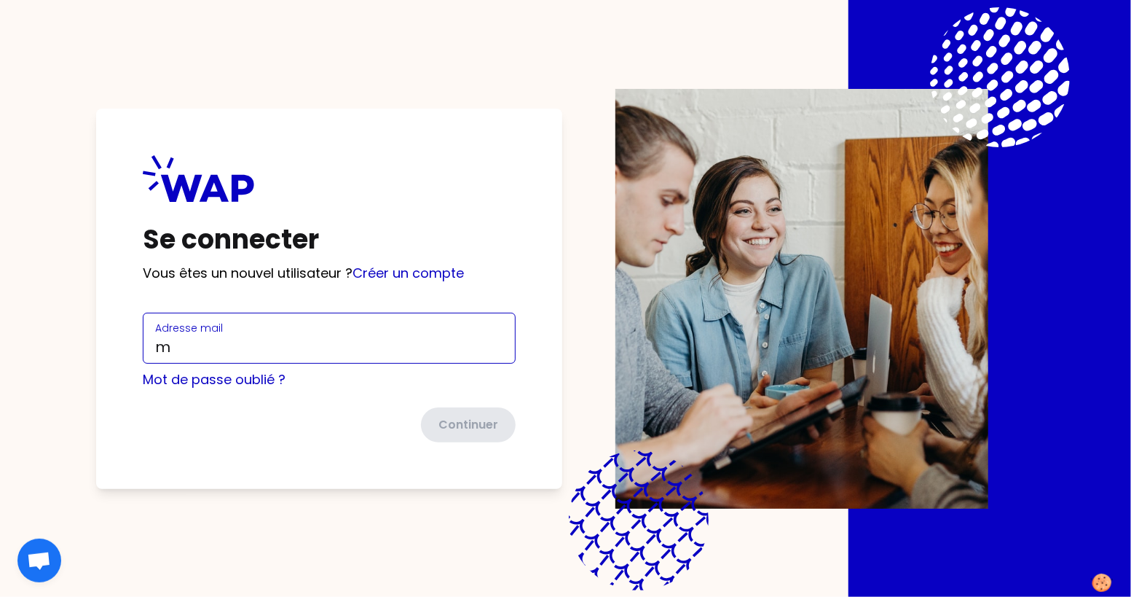
type input "marine.bourgeaud@wearepeers.com"
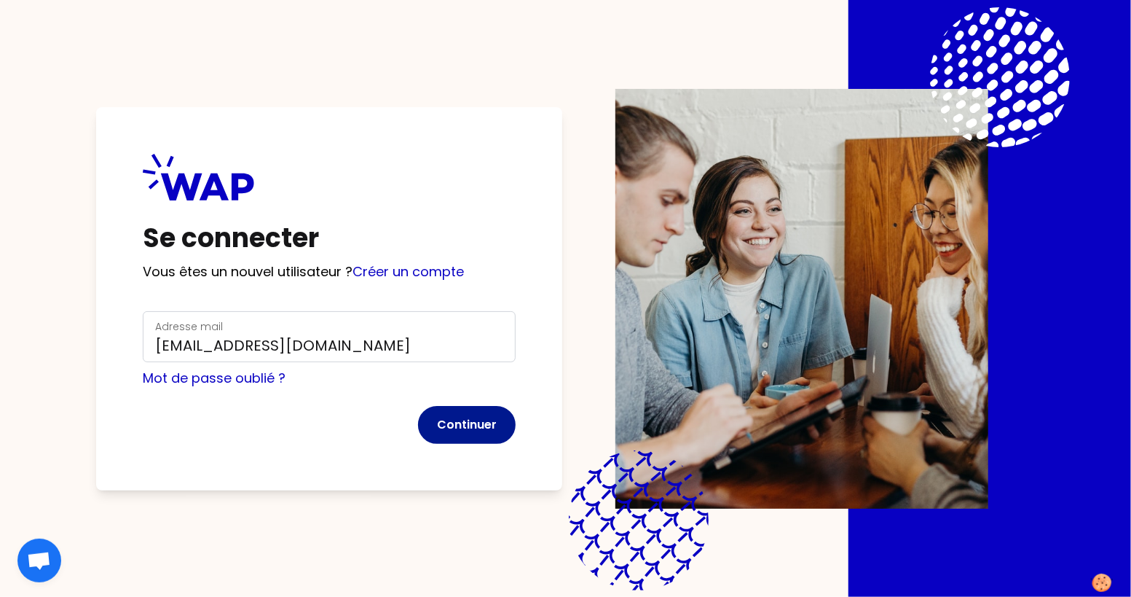
click at [471, 417] on button "Continuer" at bounding box center [467, 425] width 98 height 38
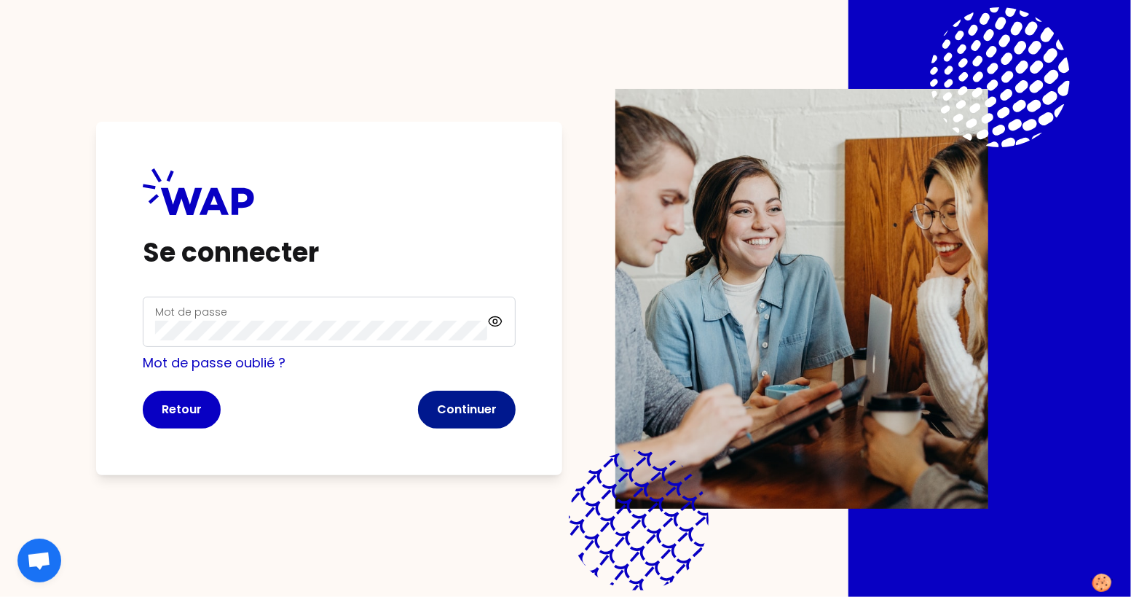
click at [495, 413] on button "Continuer" at bounding box center [467, 409] width 98 height 38
